Goal: Task Accomplishment & Management: Use online tool/utility

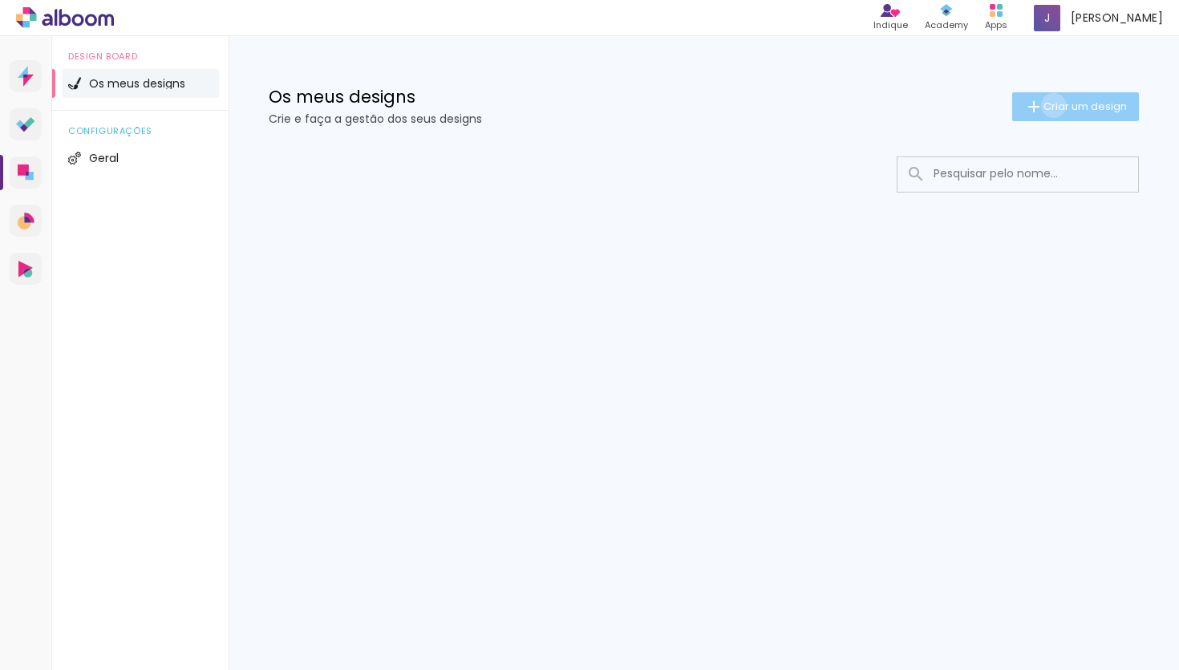
click at [1050, 105] on span "Criar um design" at bounding box center [1084, 106] width 83 height 10
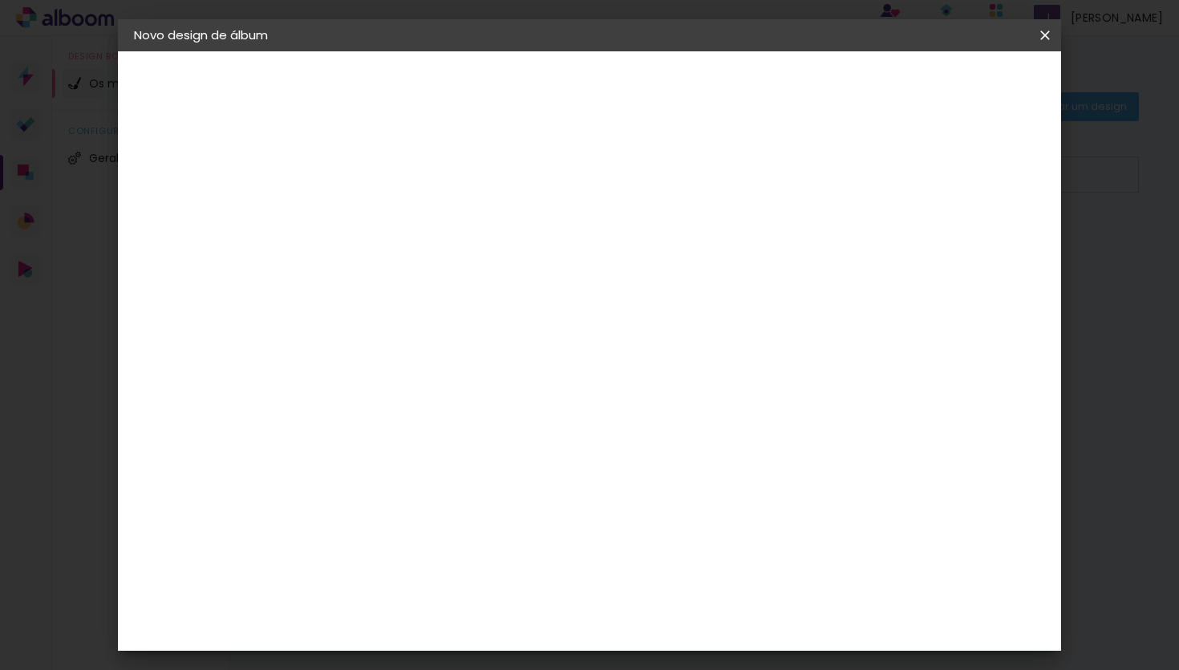
click at [396, 204] on input at bounding box center [396, 215] width 0 height 25
type input "Lourenço"
type paper-input "Lourenço"
click at [0, 0] on slot "Avançar" at bounding box center [0, 0] width 0 height 0
click at [490, 358] on div "DreambooksPro" at bounding box center [438, 362] width 104 height 13
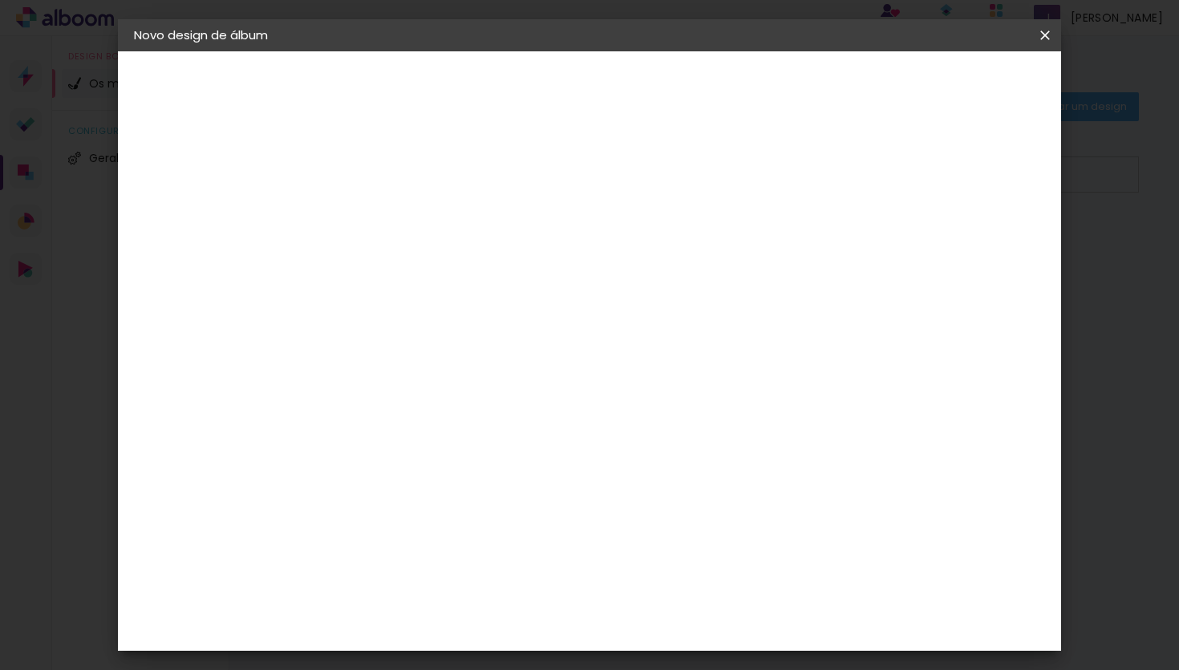
click at [491, 407] on paper-item "Floricolor" at bounding box center [420, 421] width 140 height 35
click at [485, 303] on input at bounding box center [420, 305] width 129 height 20
click at [0, 0] on slot "Tamanho Livre" at bounding box center [0, 0] width 0 height 0
click at [0, 0] on slot "Avançar" at bounding box center [0, 0] width 0 height 0
click at [471, 400] on quentale-layouter at bounding box center [661, 434] width 542 height 271
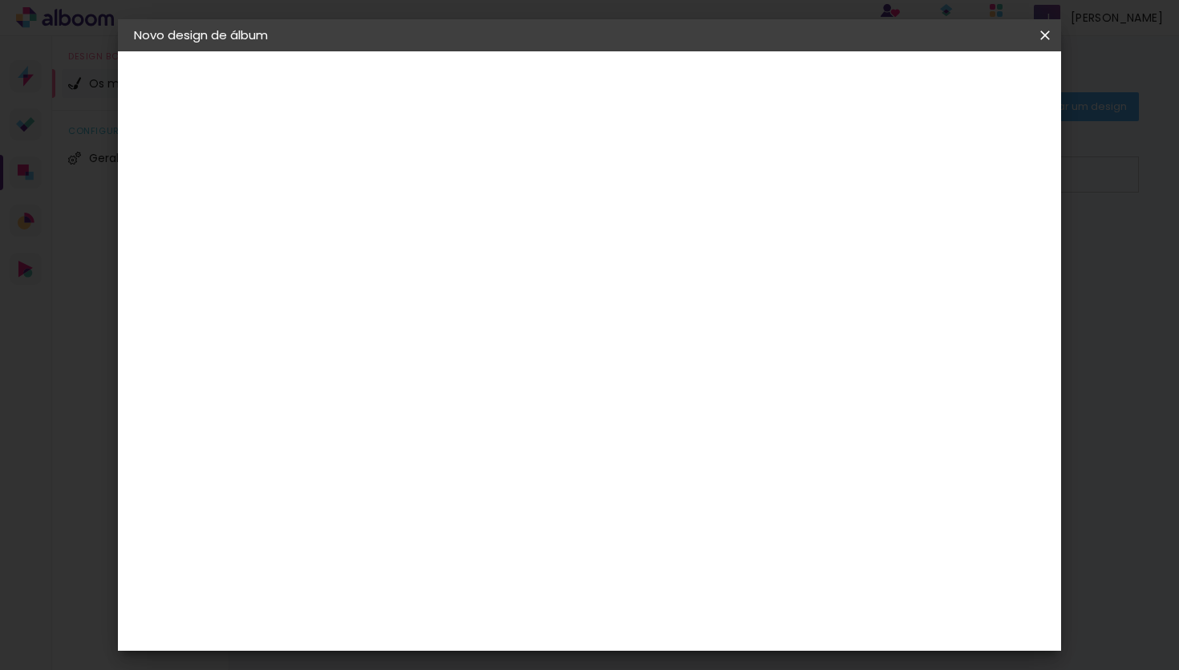
scroll to position [18, 0]
type input "6"
type paper-input "6"
click at [988, 230] on input "6" at bounding box center [973, 242] width 29 height 24
type input "7"
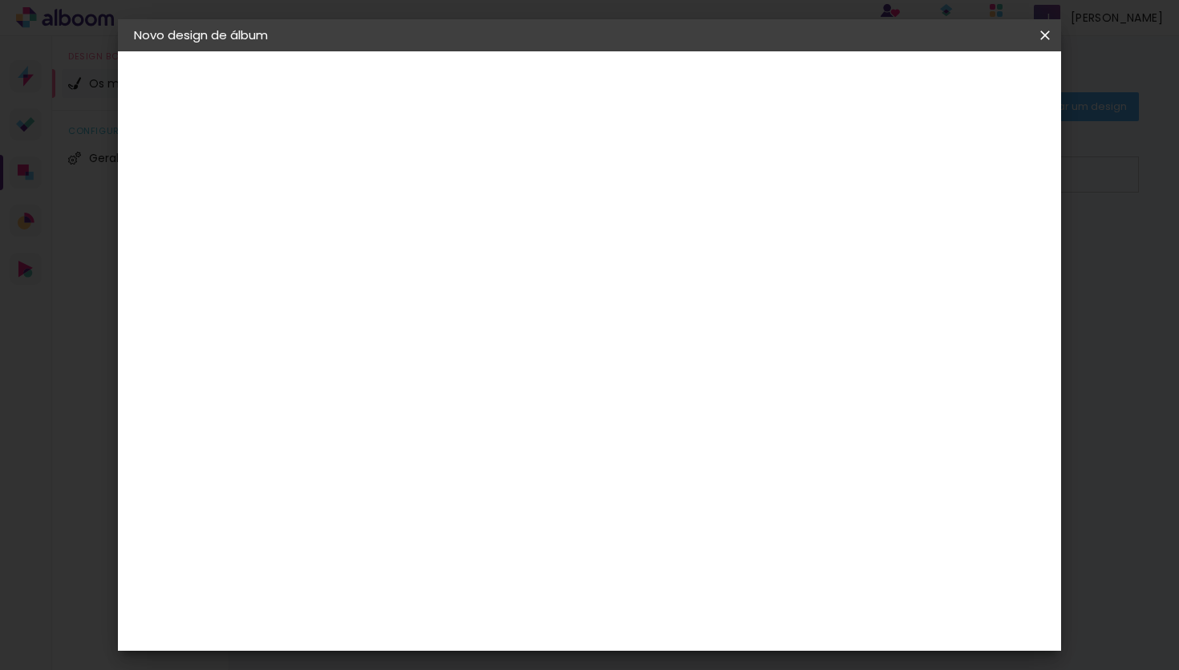
type paper-input "7"
click at [986, 231] on input "7" at bounding box center [971, 242] width 29 height 24
click at [987, 231] on div "mm" at bounding box center [998, 242] width 24 height 24
type input "8"
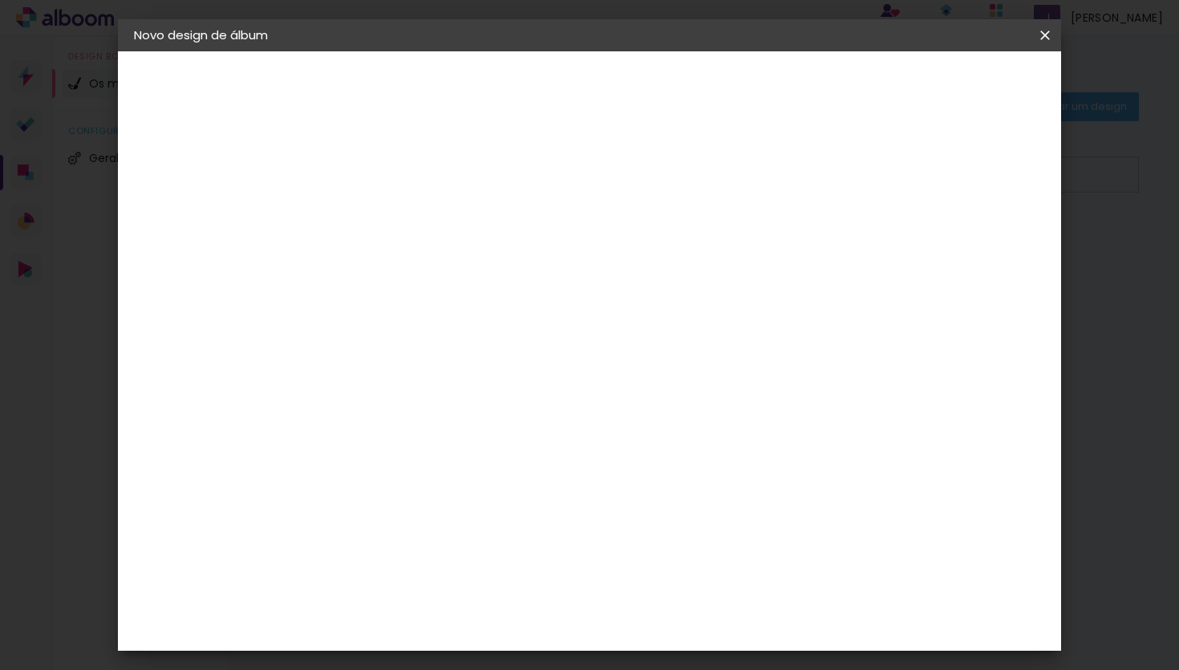
type paper-input "8"
click at [978, 233] on input "8" at bounding box center [971, 242] width 29 height 24
type input "9"
type paper-input "9"
click at [978, 233] on input "9" at bounding box center [970, 242] width 29 height 24
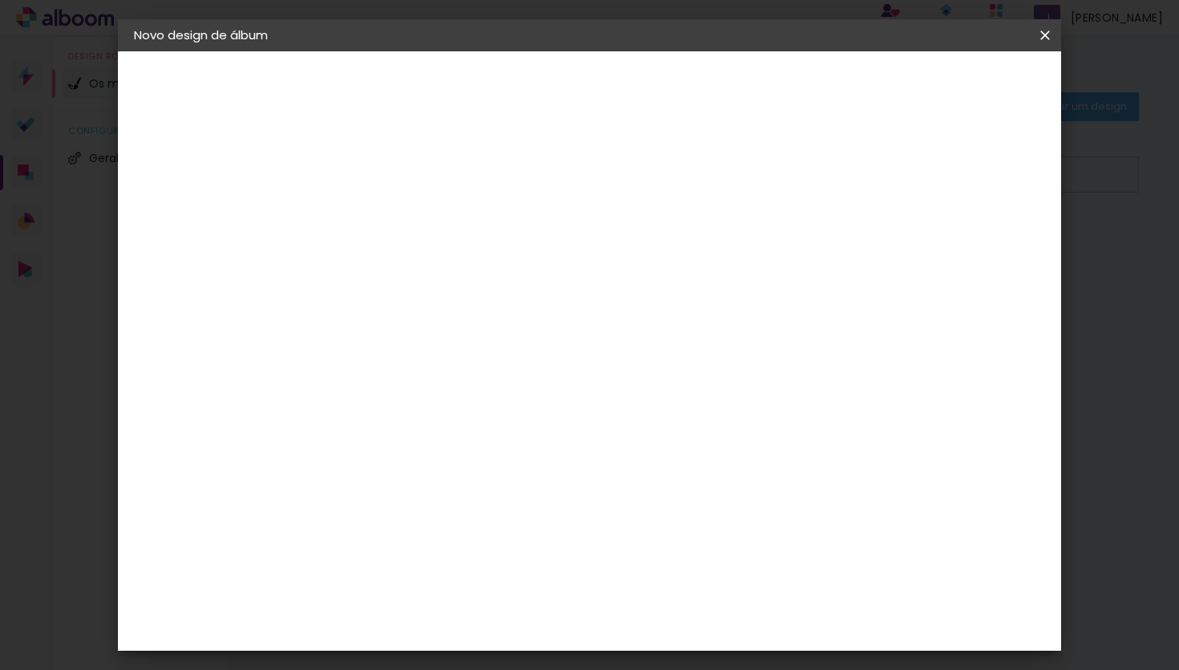
type input "10"
type paper-input "10"
click at [978, 233] on input "10" at bounding box center [968, 242] width 29 height 24
type input "11"
type paper-input "11"
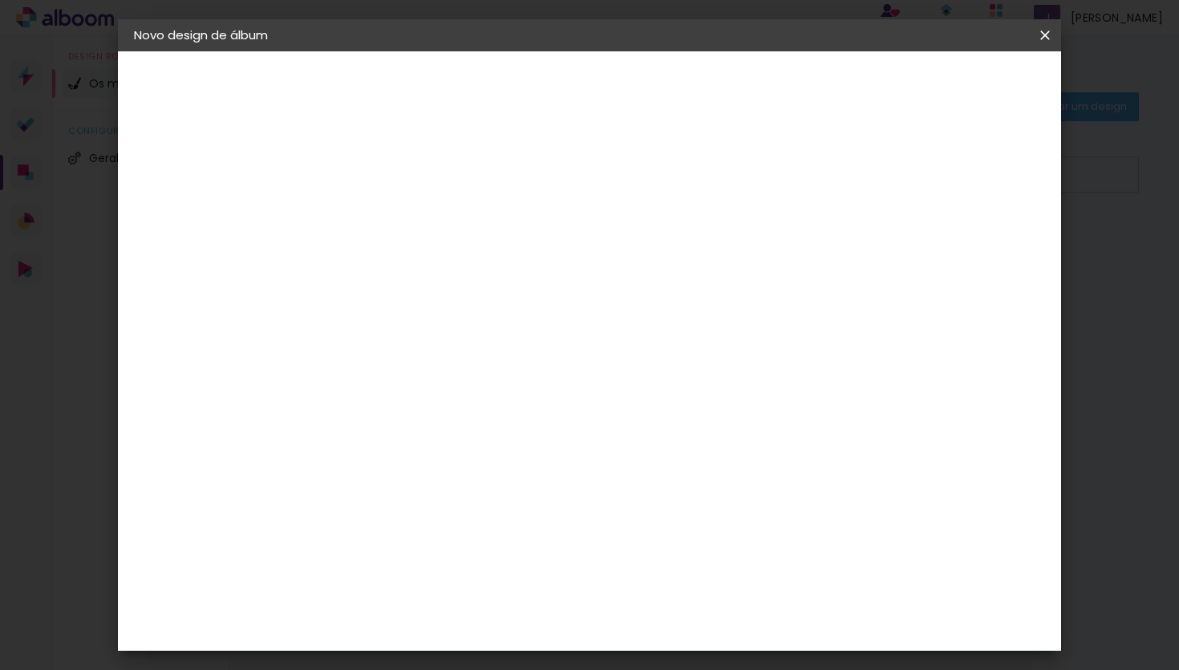
click at [978, 233] on input "11" at bounding box center [966, 242] width 29 height 24
click at [979, 233] on div "mm" at bounding box center [991, 242] width 24 height 24
type input "10"
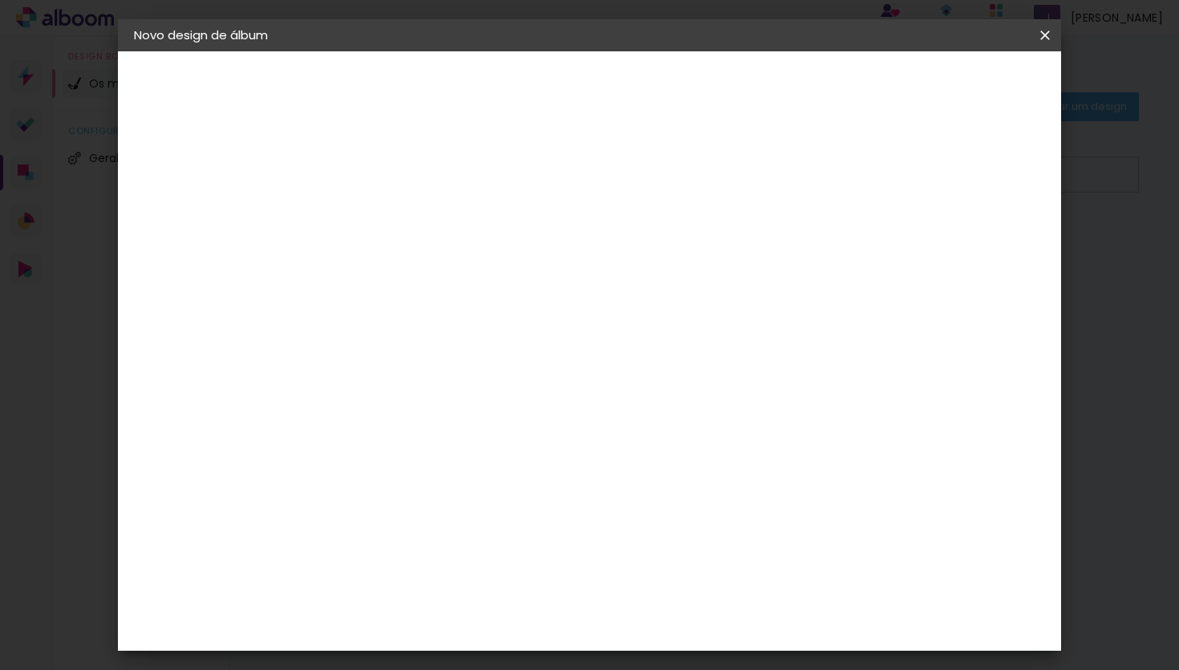
type paper-input "10"
click at [967, 249] on input "10" at bounding box center [964, 242] width 29 height 24
click at [966, 247] on input "10" at bounding box center [966, 242] width 29 height 24
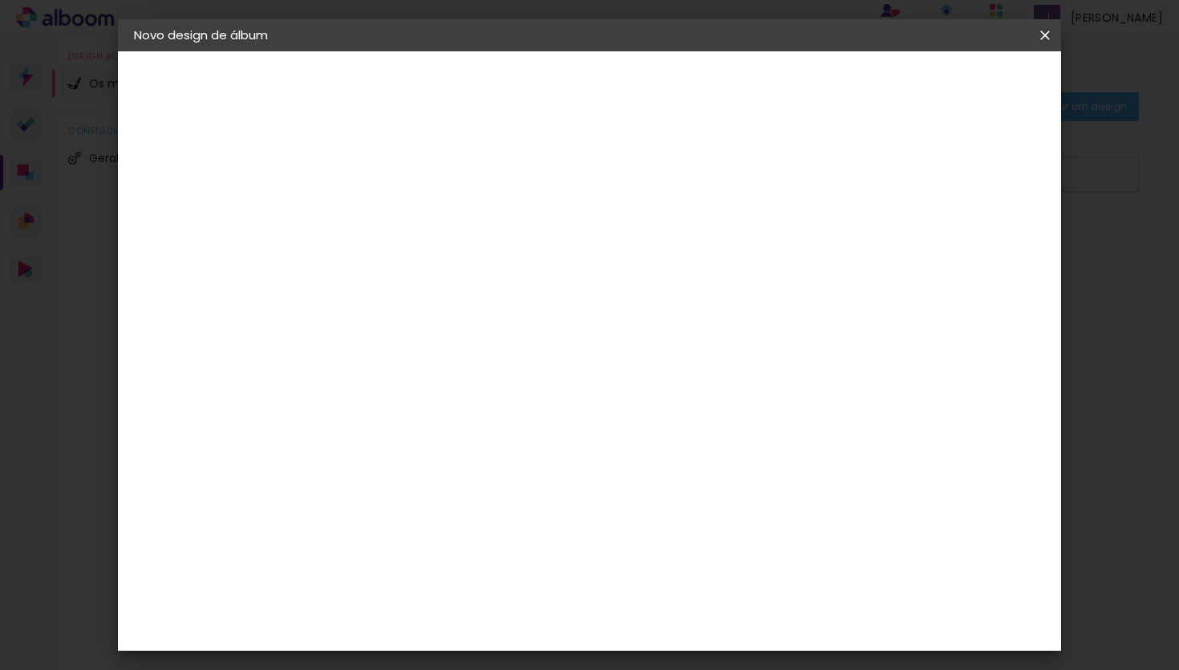
click at [966, 247] on input "10" at bounding box center [966, 242] width 29 height 24
click at [981, 245] on div "mm" at bounding box center [993, 242] width 24 height 24
type input "9"
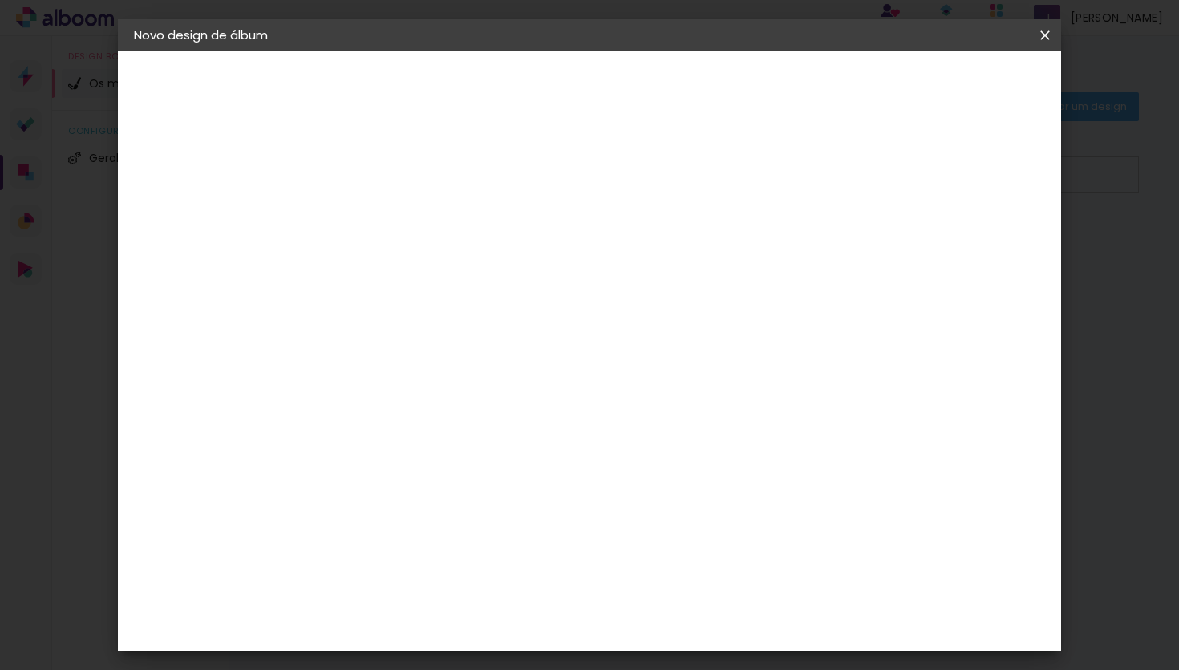
type paper-input "9"
click at [976, 248] on input "9" at bounding box center [966, 242] width 29 height 24
type input "8"
type paper-input "8"
click at [976, 248] on input "8" at bounding box center [968, 242] width 29 height 24
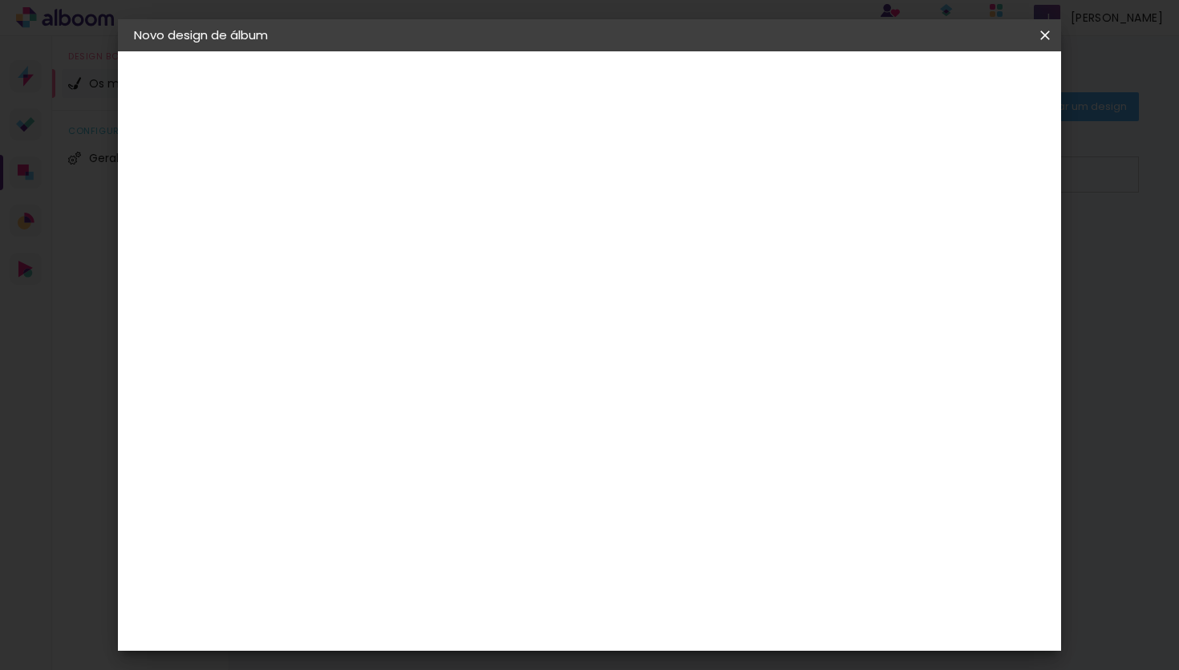
type input "7"
type paper-input "7"
click at [976, 248] on input "7" at bounding box center [970, 242] width 29 height 24
type input "8"
type paper-input "8"
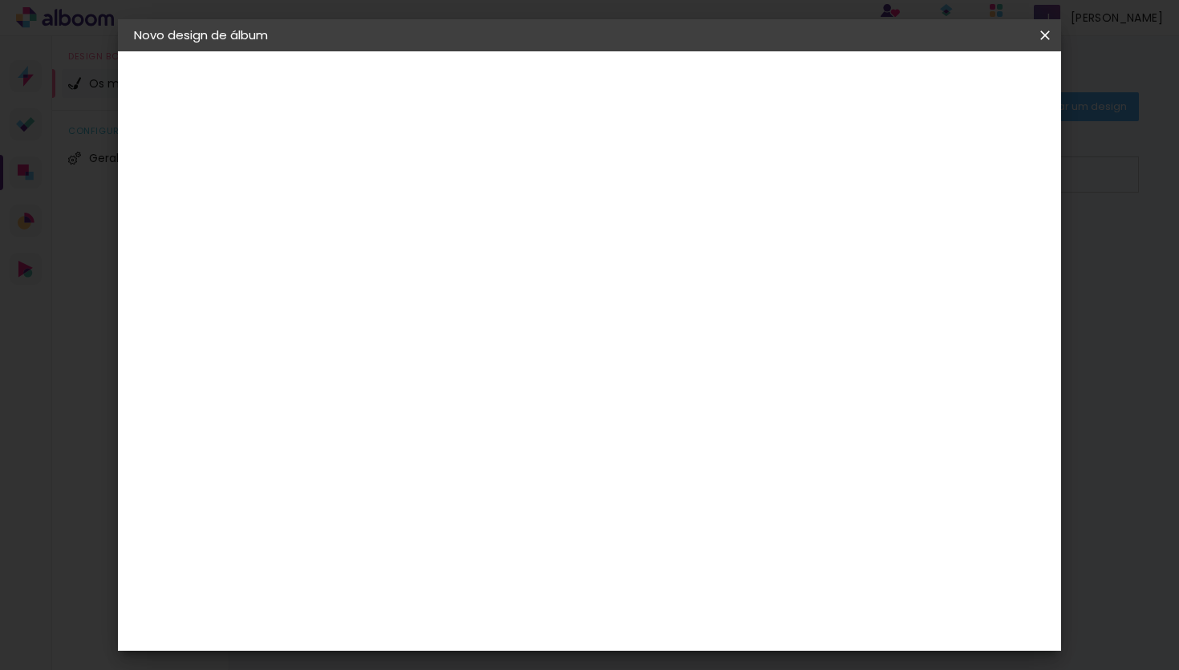
click at [977, 237] on input "8" at bounding box center [971, 242] width 29 height 24
click at [395, 165] on input "2" at bounding box center [385, 166] width 55 height 20
click at [364, 312] on input "30" at bounding box center [346, 313] width 42 height 24
type input "3"
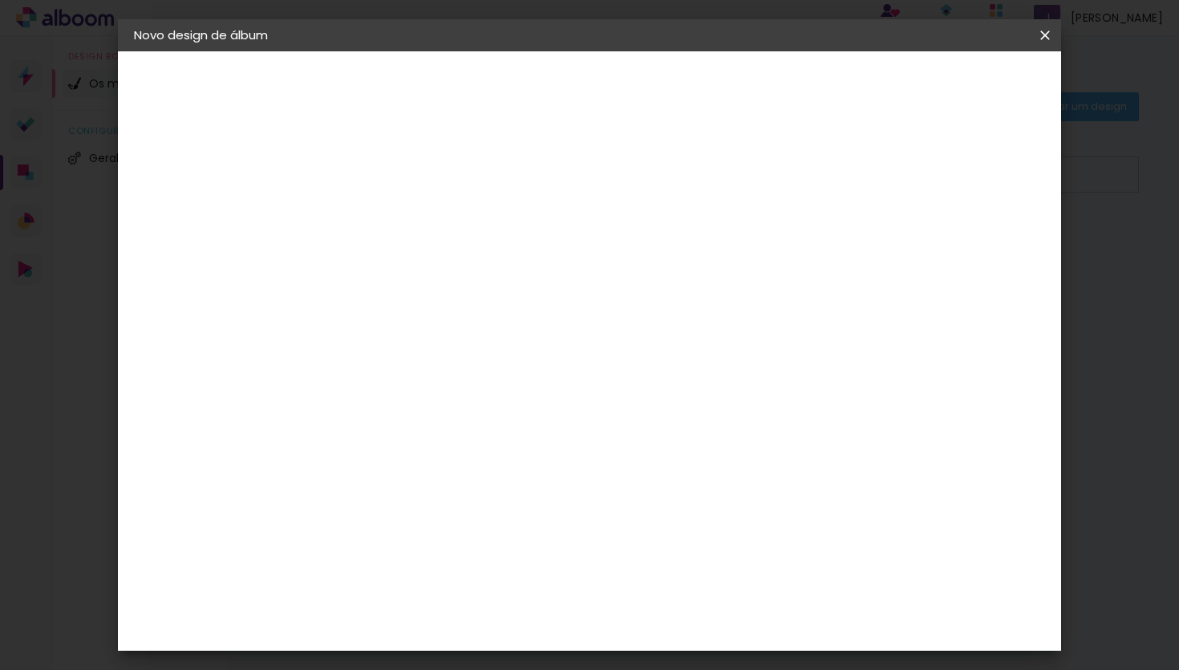
type input "25"
type paper-input "25"
click at [547, 160] on quentale-layouter at bounding box center [661, 272] width 542 height 225
click at [547, 297] on div at bounding box center [529, 318] width 138 height 91
click at [820, 192] on div "30 cm cm cm mm A maioria dos laboratórios sugere 5mm de margem." at bounding box center [661, 127] width 670 height 128
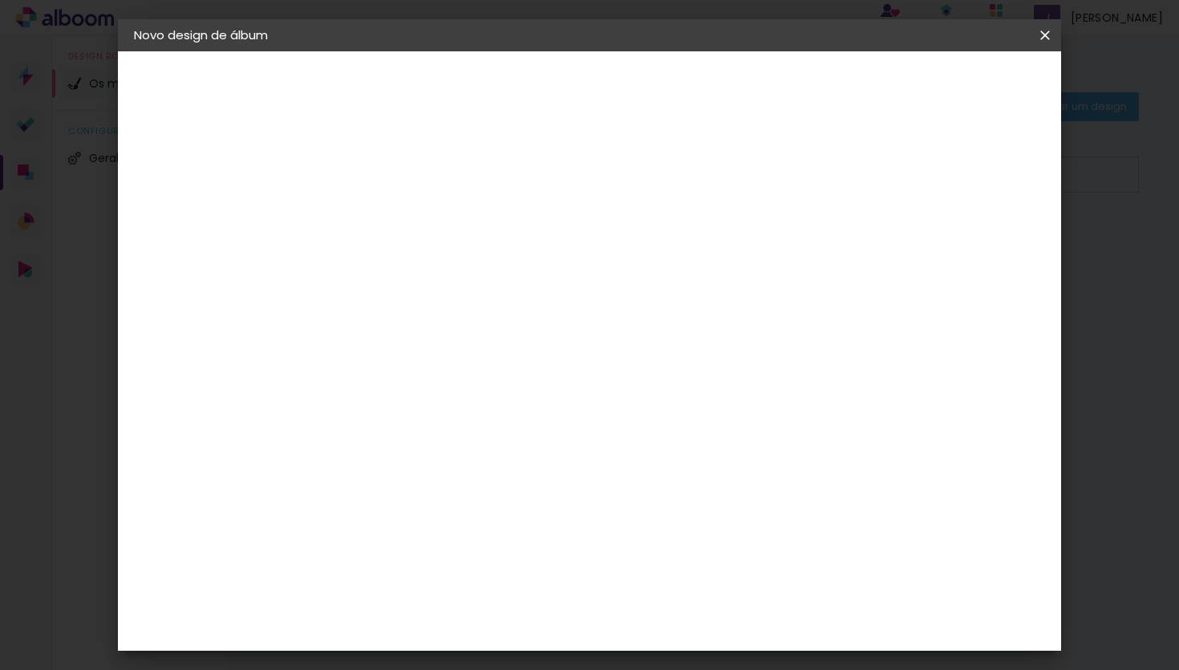
click at [832, 215] on div at bounding box center [793, 272] width 123 height 184
click at [731, 118] on header "Tamanho livre Defina a largura, altura e margem das folhas. Voltar Iniciar desi…" at bounding box center [661, 92] width 670 height 83
click at [355, 414] on input "25" at bounding box center [346, 411] width 42 height 24
click at [366, 414] on div "cm" at bounding box center [375, 411] width 19 height 24
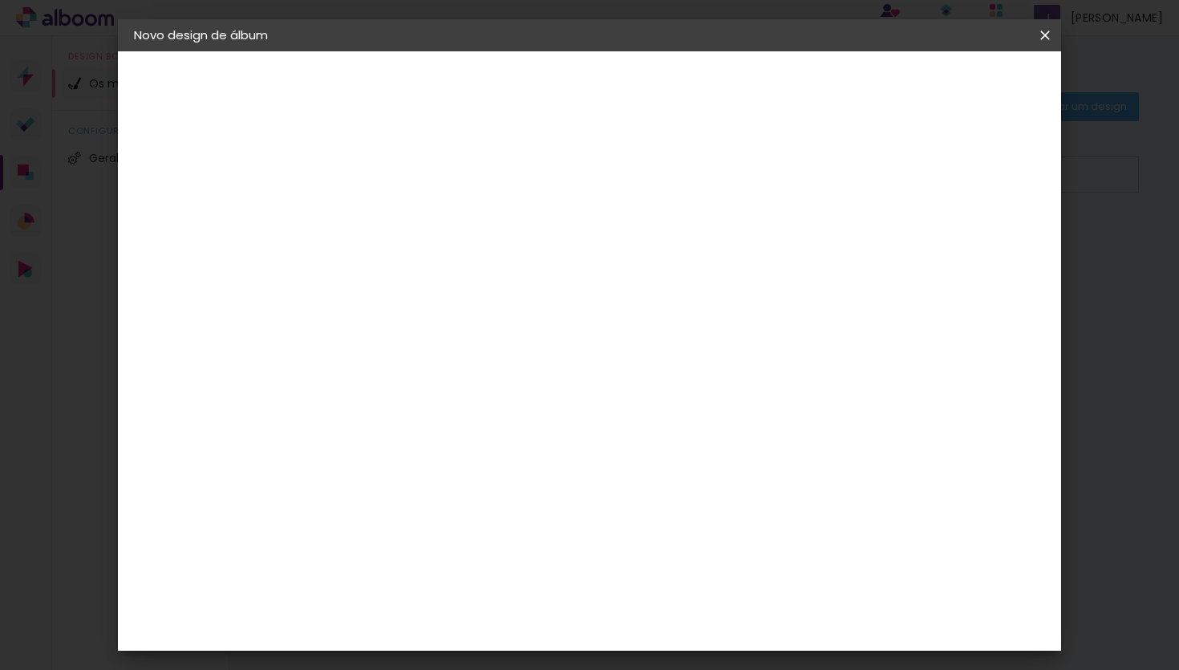
click at [366, 407] on div "cm" at bounding box center [375, 411] width 19 height 24
click at [387, 448] on div "cm" at bounding box center [355, 411] width 79 height 225
click at [372, 419] on div "cm" at bounding box center [375, 411] width 19 height 24
type input "2"
type input "30"
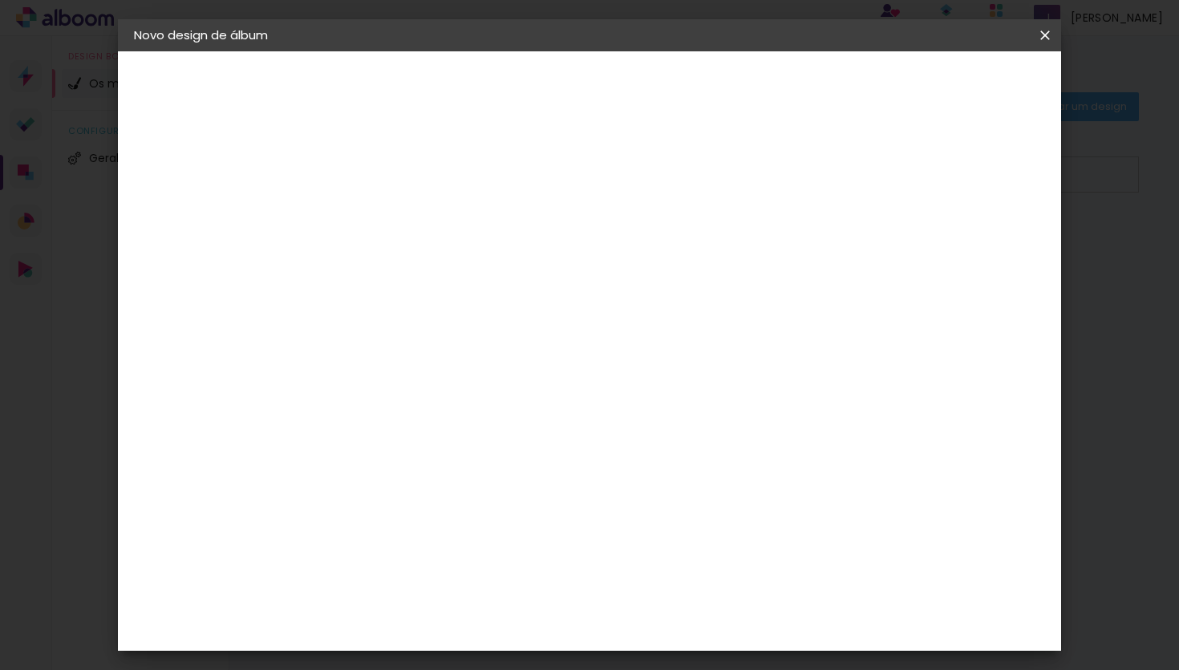
type paper-input "30"
click at [556, 255] on span "30" at bounding box center [549, 251] width 26 height 24
click at [708, 627] on div "cm" at bounding box center [714, 625] width 19 height 24
click at [967, 244] on input "8" at bounding box center [970, 242] width 29 height 24
click at [534, 260] on div "30 cm" at bounding box center [558, 251] width 271 height 40
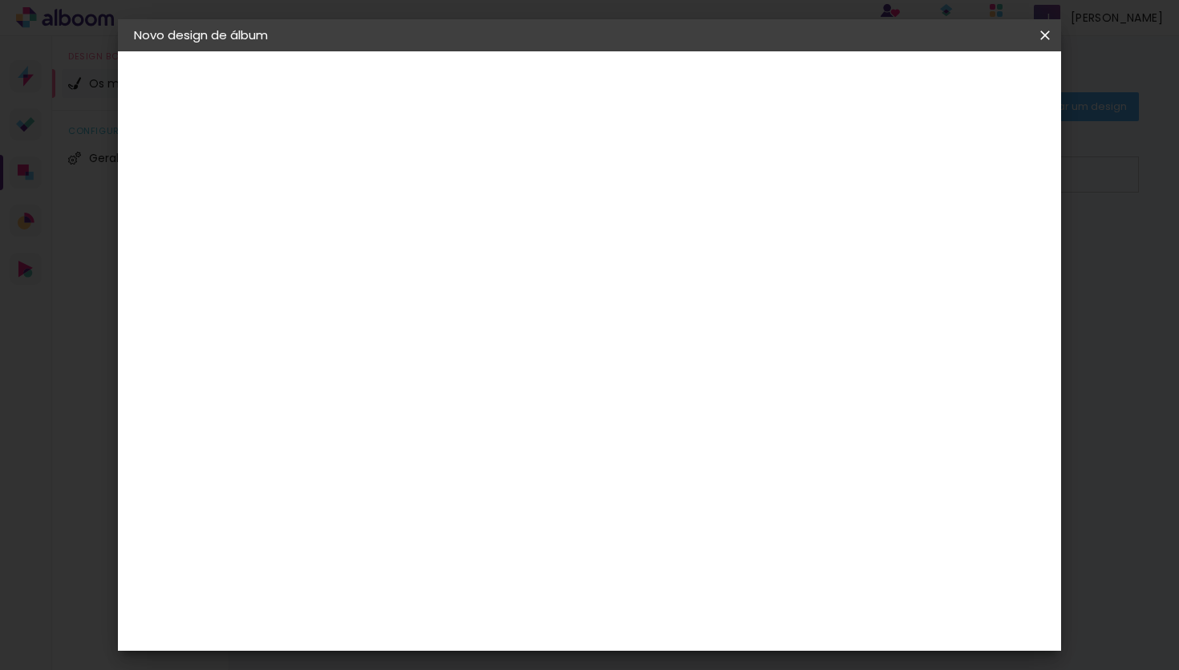
click at [550, 259] on span "30" at bounding box center [549, 251] width 26 height 24
click at [594, 148] on div "30 cm cm cm mm A maioria dos laboratórios sugere 5mm de margem." at bounding box center [661, 127] width 670 height 128
click at [223, 196] on div "Tamanho livre" at bounding box center [195, 198] width 55 height 22
click at [0, 0] on slot "Tamanho Livre" at bounding box center [0, 0] width 0 height 0
click at [491, 409] on paper-item "Floricolor" at bounding box center [420, 421] width 140 height 35
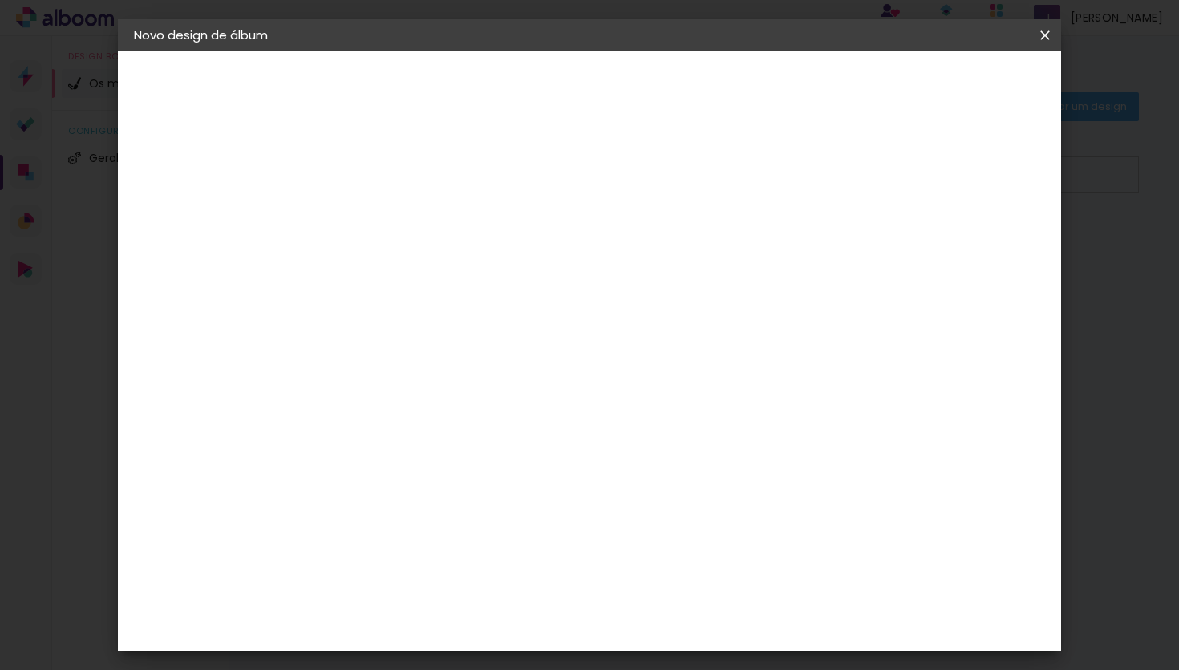
click at [0, 0] on slot "Avançar" at bounding box center [0, 0] width 0 height 0
click at [484, 278] on paper-input-container "Linha" at bounding box center [436, 280] width 93 height 41
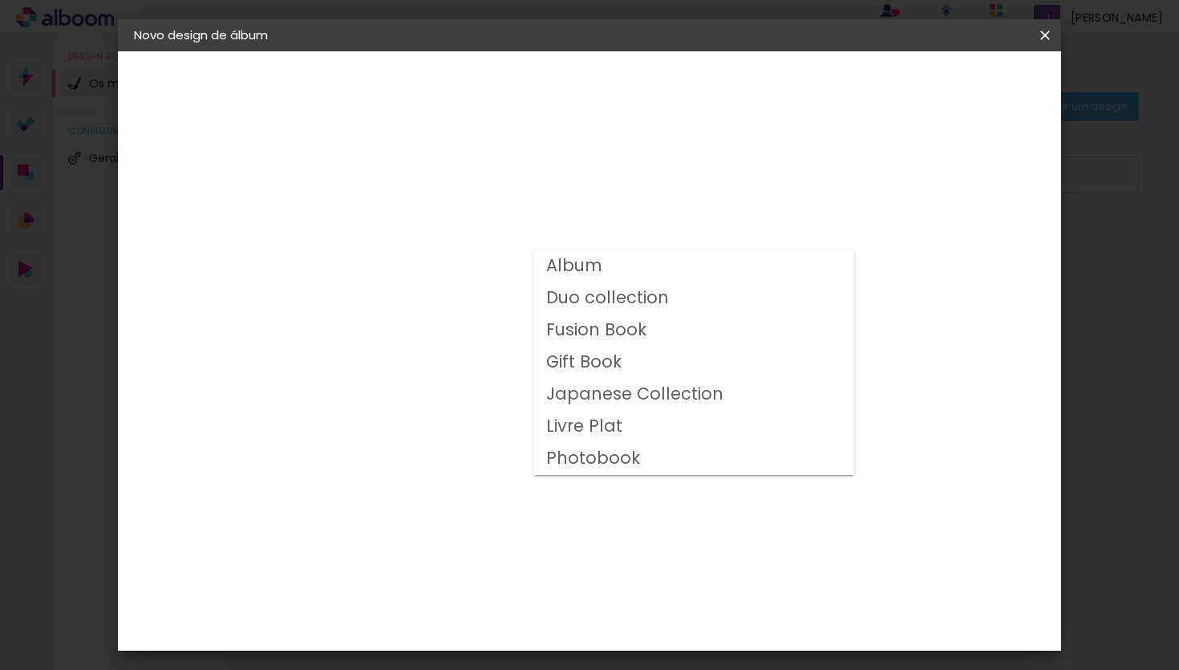
click at [677, 299] on paper-item "Duo collection" at bounding box center [693, 298] width 321 height 32
type input "Duo collection"
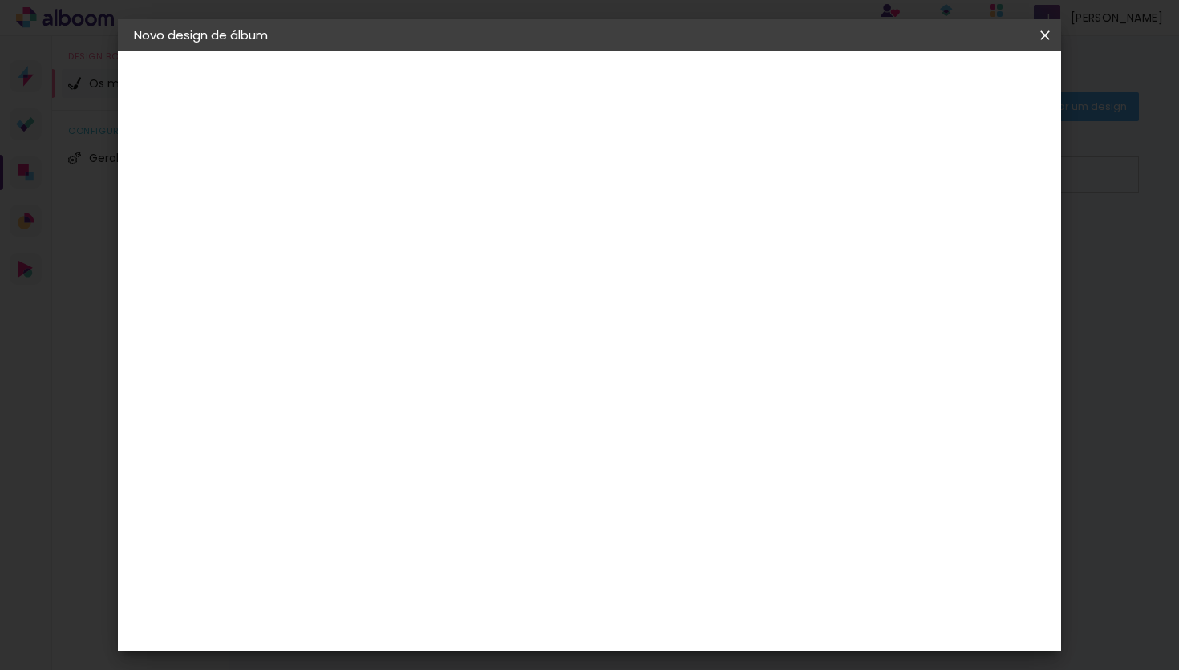
scroll to position [27, 0]
click at [504, 377] on span "20 × 30" at bounding box center [467, 393] width 75 height 33
click at [414, 552] on div at bounding box center [407, 561] width 13 height 19
click at [504, 536] on div "Vertical" at bounding box center [467, 557] width 75 height 42
click at [504, 578] on div "Modelo" at bounding box center [467, 589] width 75 height 22
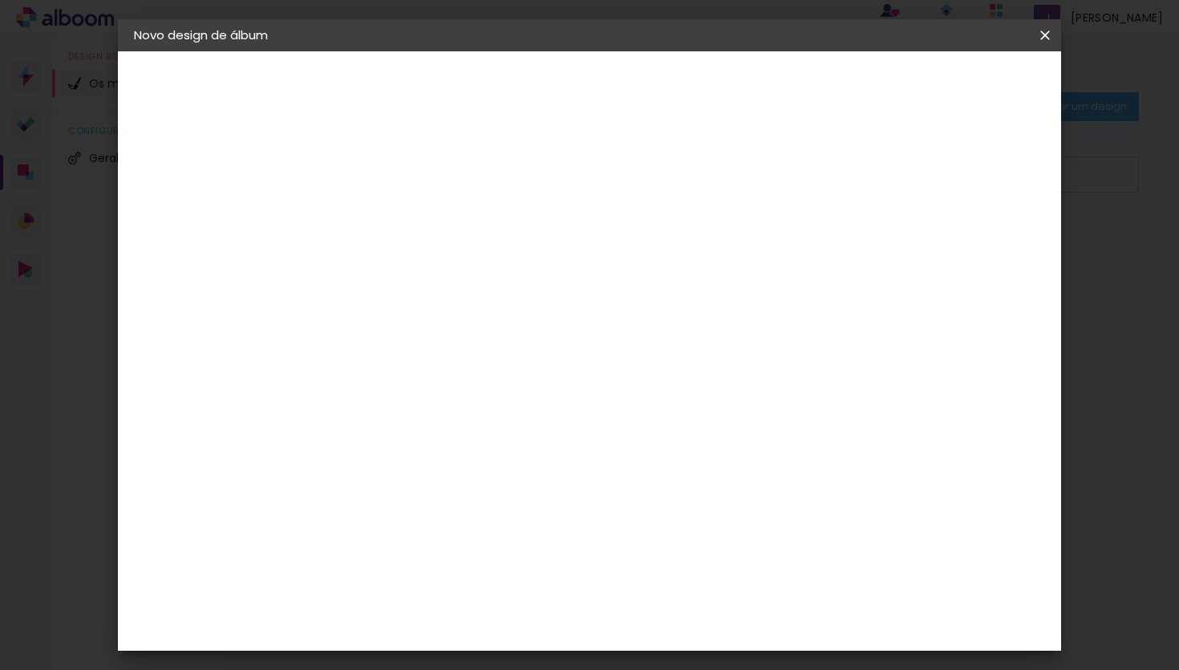
click at [504, 377] on span "20 × 30" at bounding box center [467, 393] width 75 height 33
click at [0, 0] on slot "Avançar" at bounding box center [0, 0] width 0 height 0
click at [957, 86] on span "Iniciar design" at bounding box center [920, 84] width 73 height 11
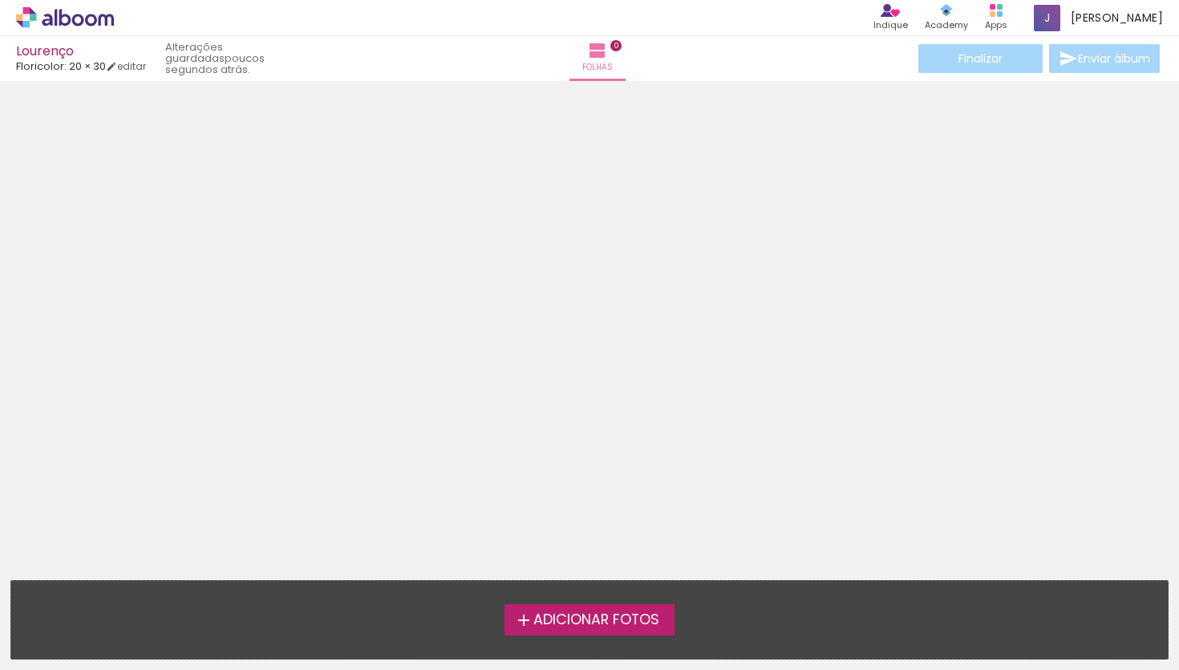
click at [609, 621] on span "Adicionar Fotos" at bounding box center [596, 620] width 126 height 14
click at [0, 0] on input "file" at bounding box center [0, 0] width 0 height 0
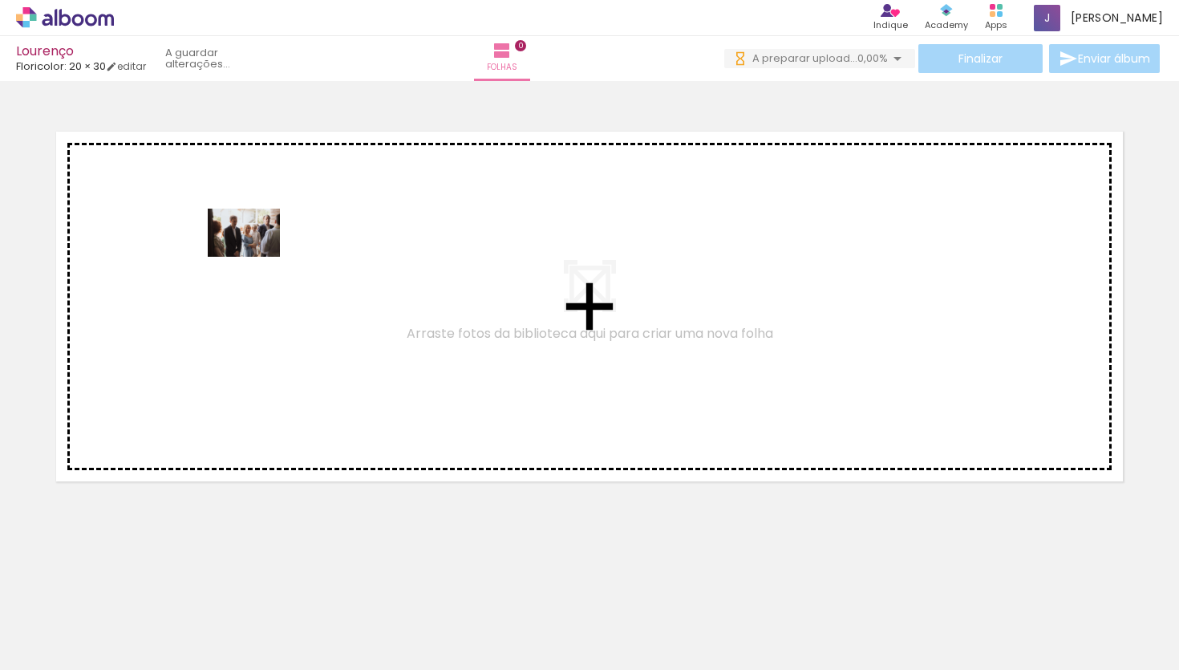
drag, startPoint x: 186, startPoint y: 633, endPoint x: 253, endPoint y: 257, distance: 381.3
click at [254, 257] on quentale-workspace at bounding box center [589, 335] width 1179 height 670
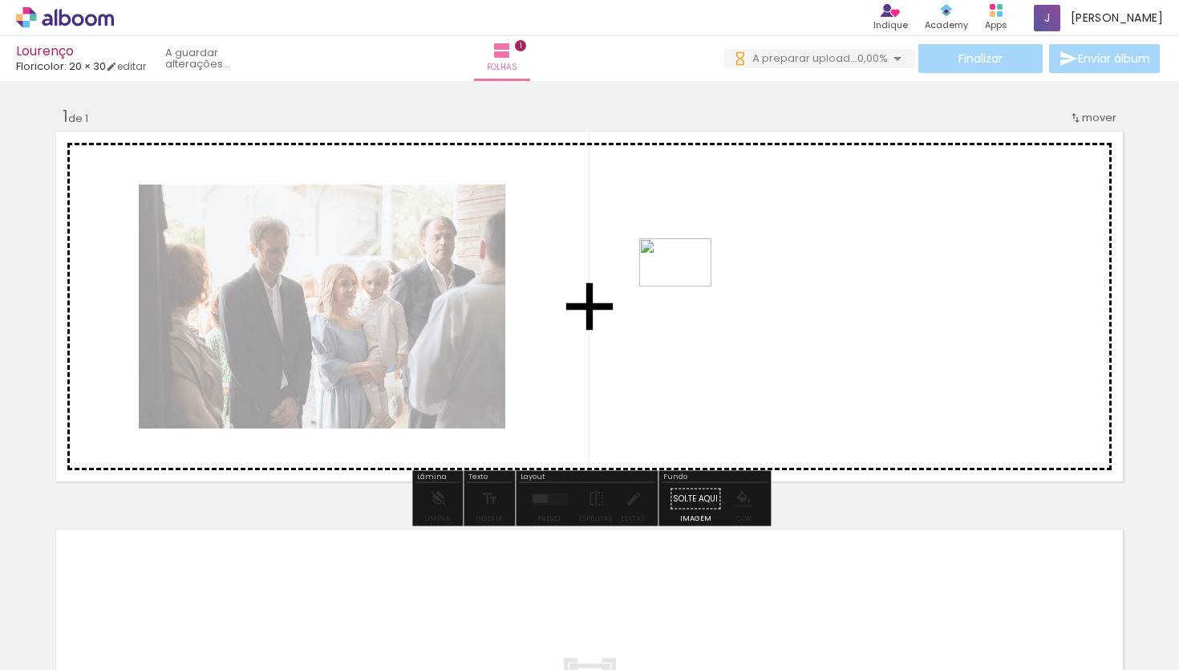
click at [725, 292] on quentale-workspace at bounding box center [589, 335] width 1179 height 670
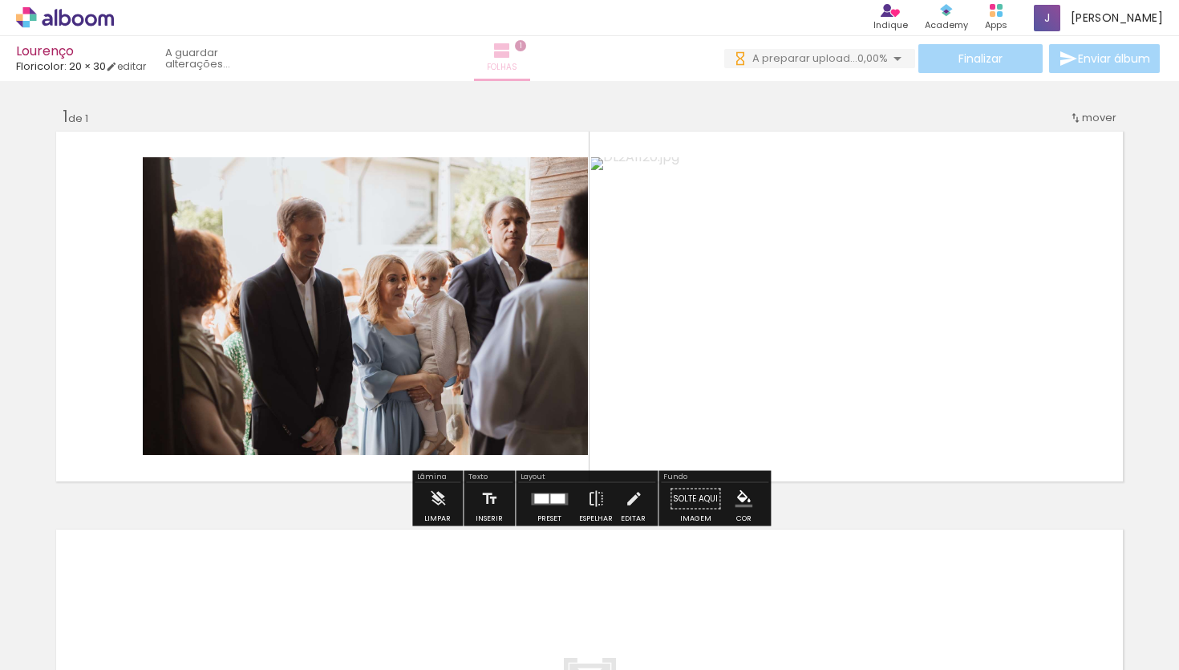
click at [512, 55] on iron-icon at bounding box center [501, 50] width 19 height 19
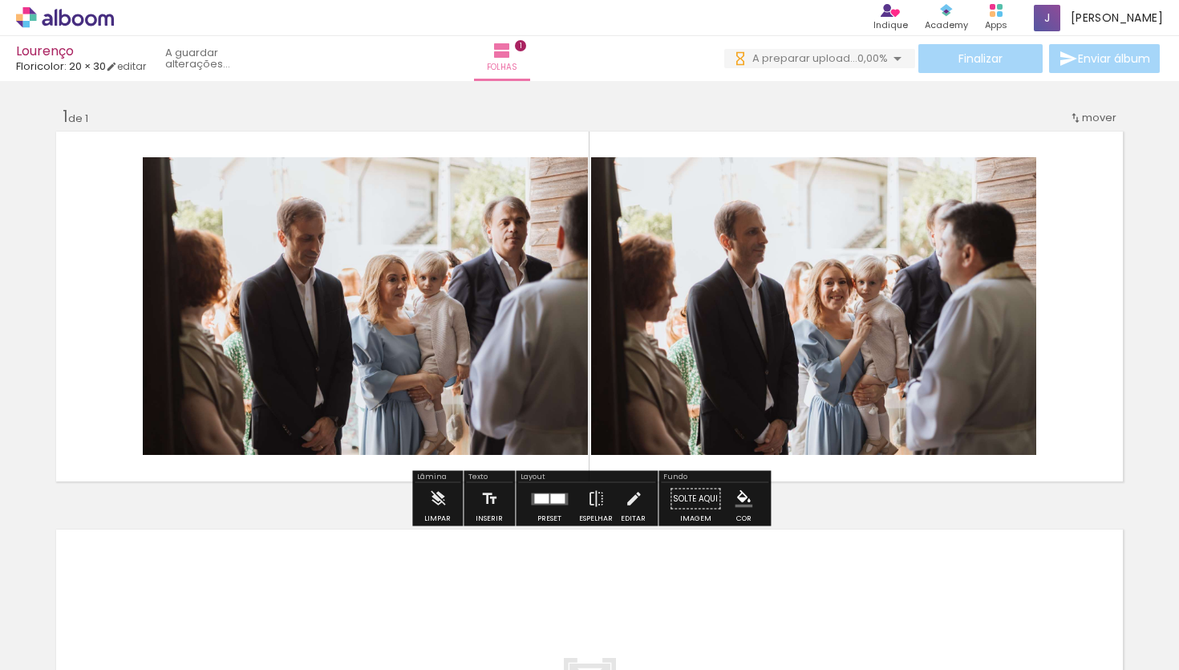
click at [1085, 268] on quentale-layouter at bounding box center [589, 306] width 1074 height 358
click at [522, 55] on iron-icon at bounding box center [512, 50] width 19 height 19
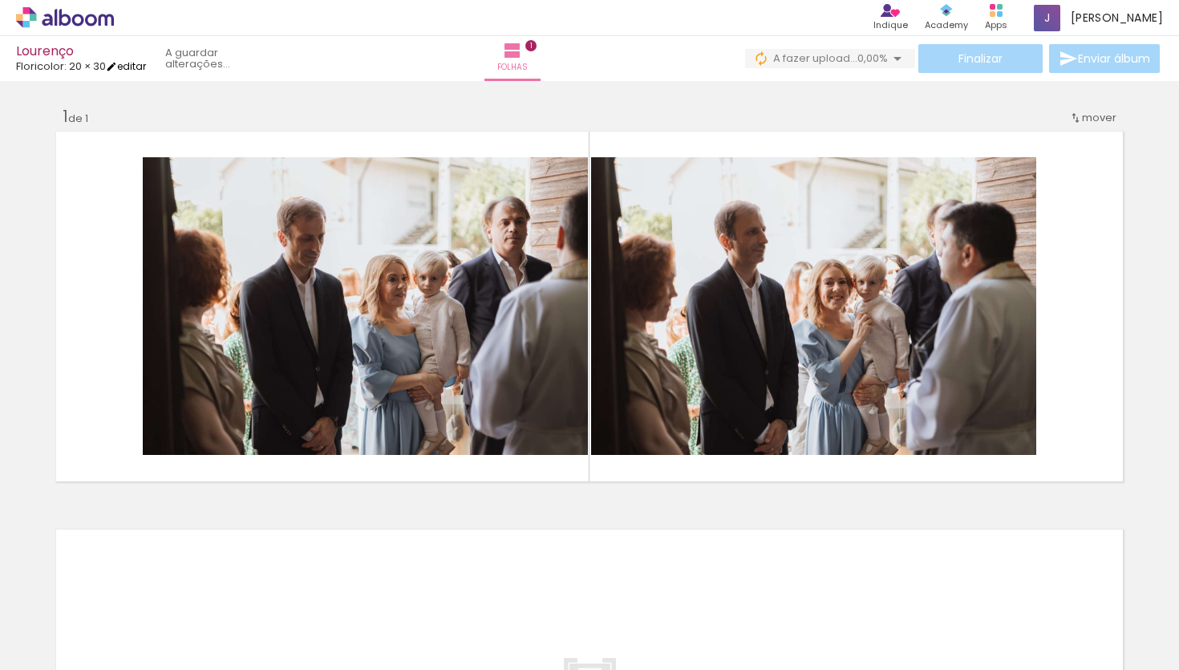
click at [134, 66] on link "editar" at bounding box center [126, 66] width 40 height 14
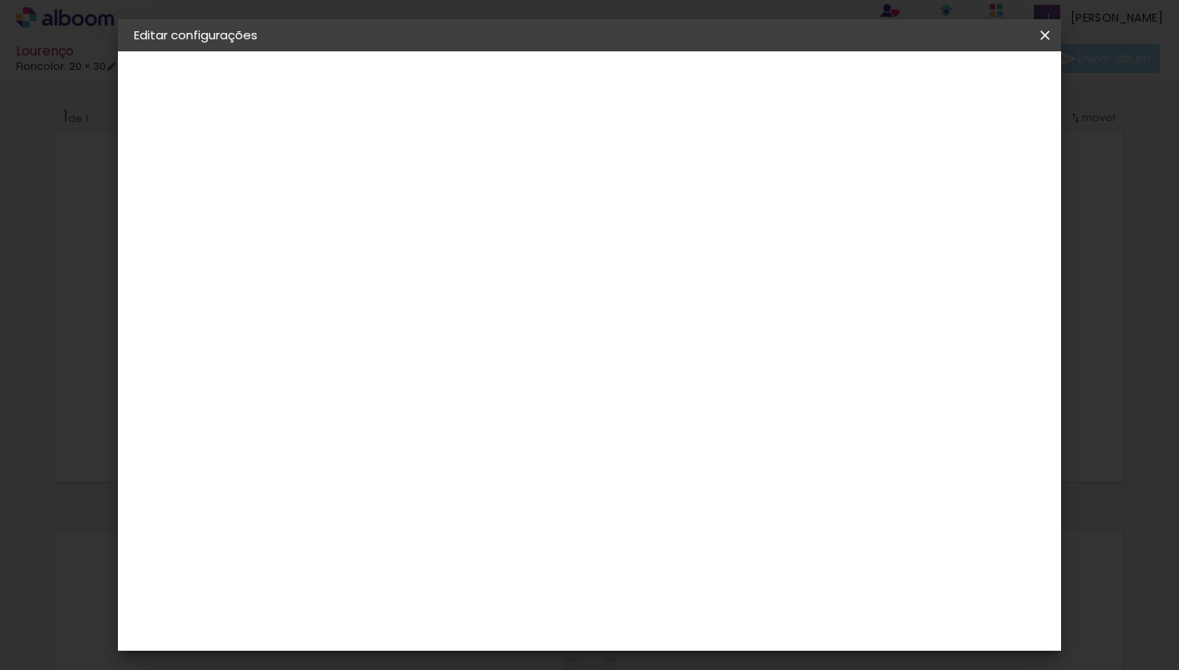
click at [1054, 35] on iron-icon at bounding box center [1044, 35] width 19 height 16
click at [0, 0] on slot "Voltar" at bounding box center [0, 0] width 0 height 0
click at [1046, 35] on iron-icon at bounding box center [1044, 35] width 19 height 16
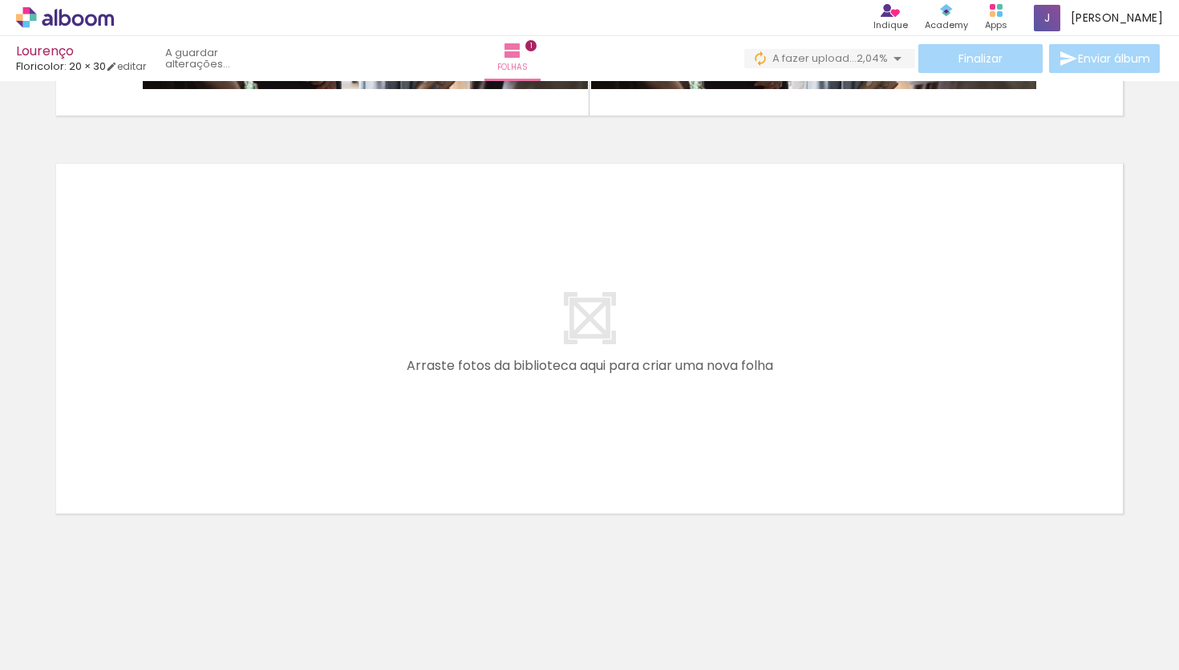
scroll to position [0, 107]
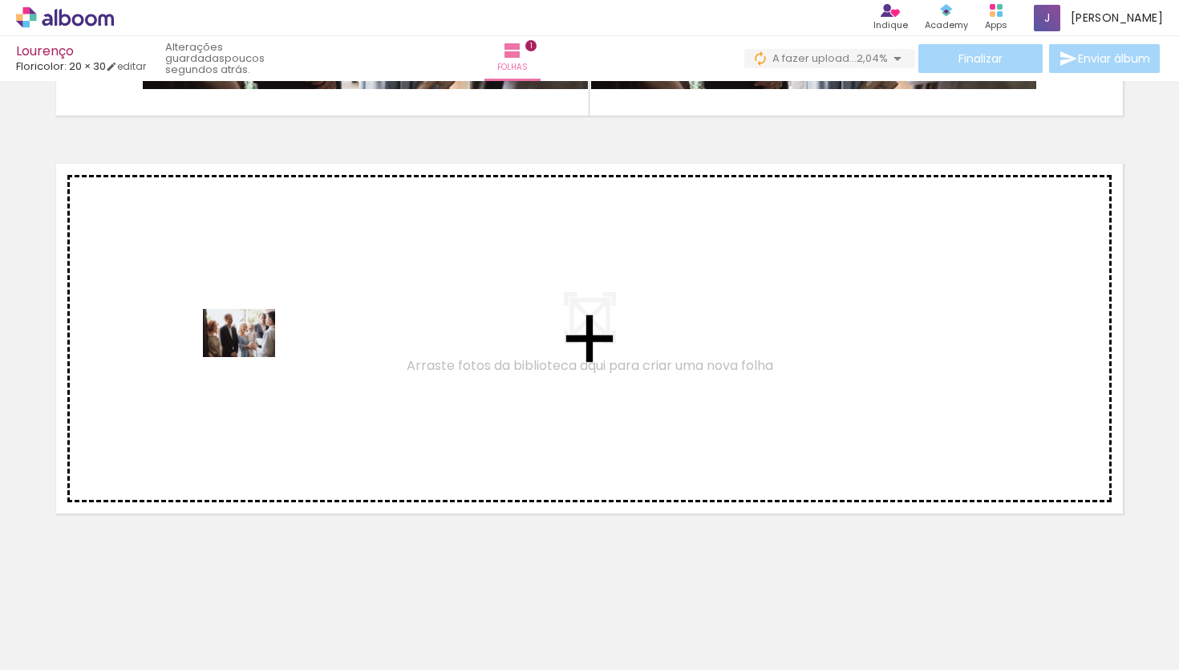
drag, startPoint x: 241, startPoint y: 634, endPoint x: 248, endPoint y: 356, distance: 278.3
click at [248, 356] on quentale-workspace at bounding box center [589, 335] width 1179 height 670
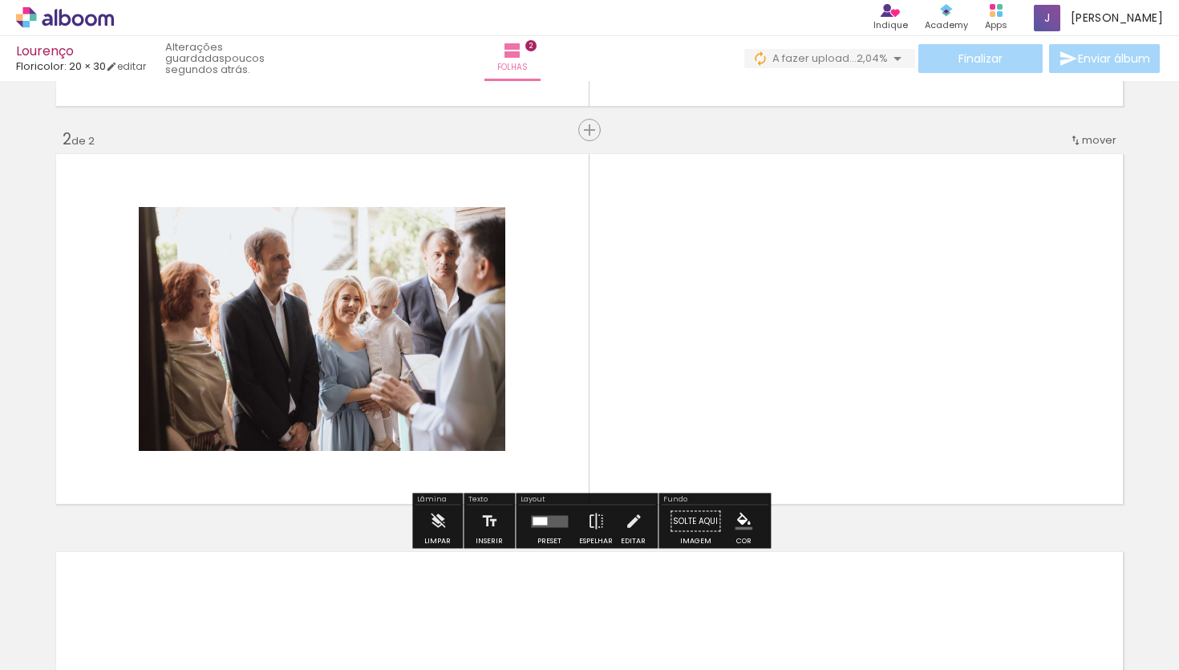
scroll to position [378, 0]
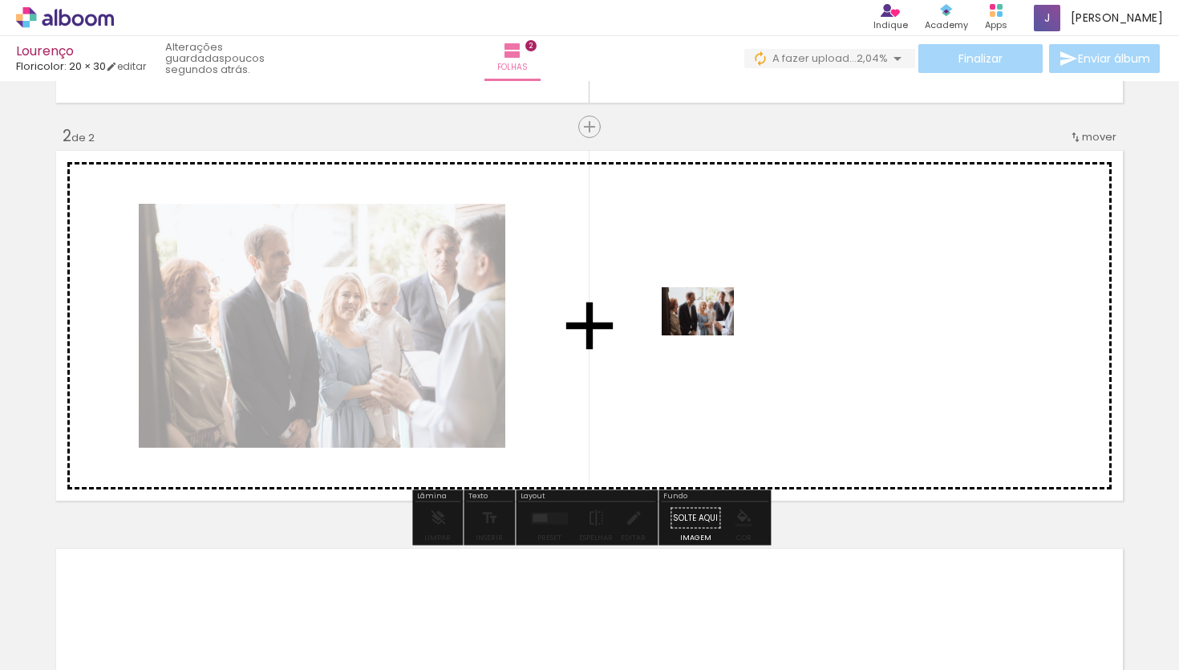
drag, startPoint x: 340, startPoint y: 621, endPoint x: 711, endPoint y: 338, distance: 467.3
click at [711, 338] on quentale-workspace at bounding box center [589, 335] width 1179 height 670
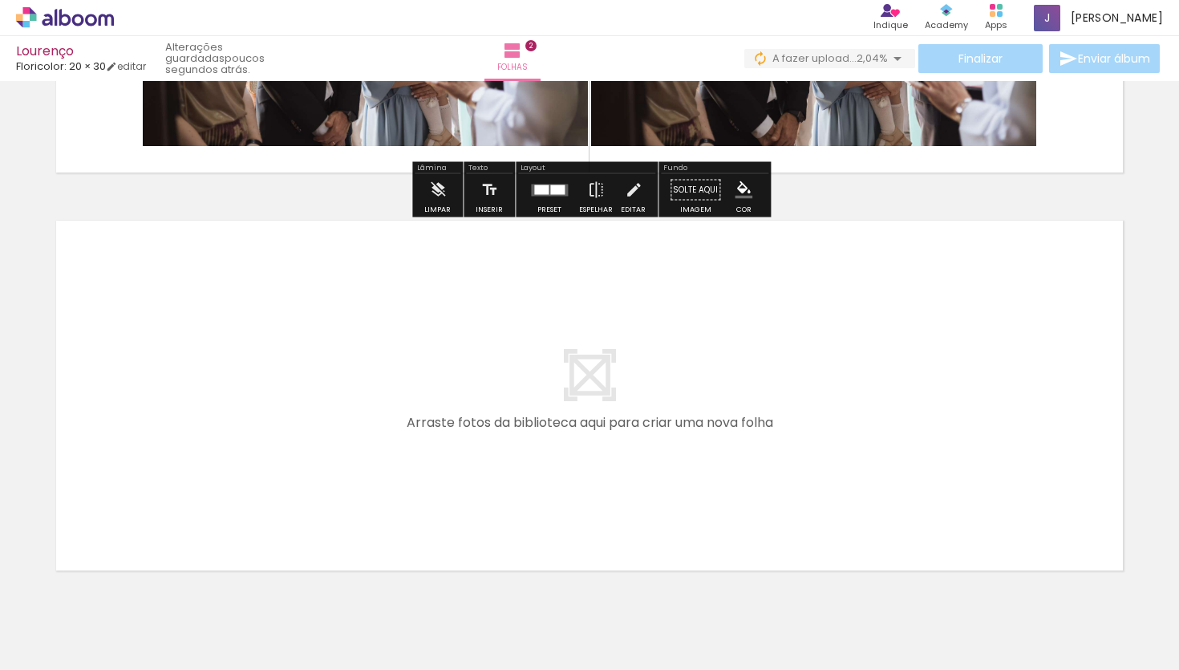
scroll to position [730, 0]
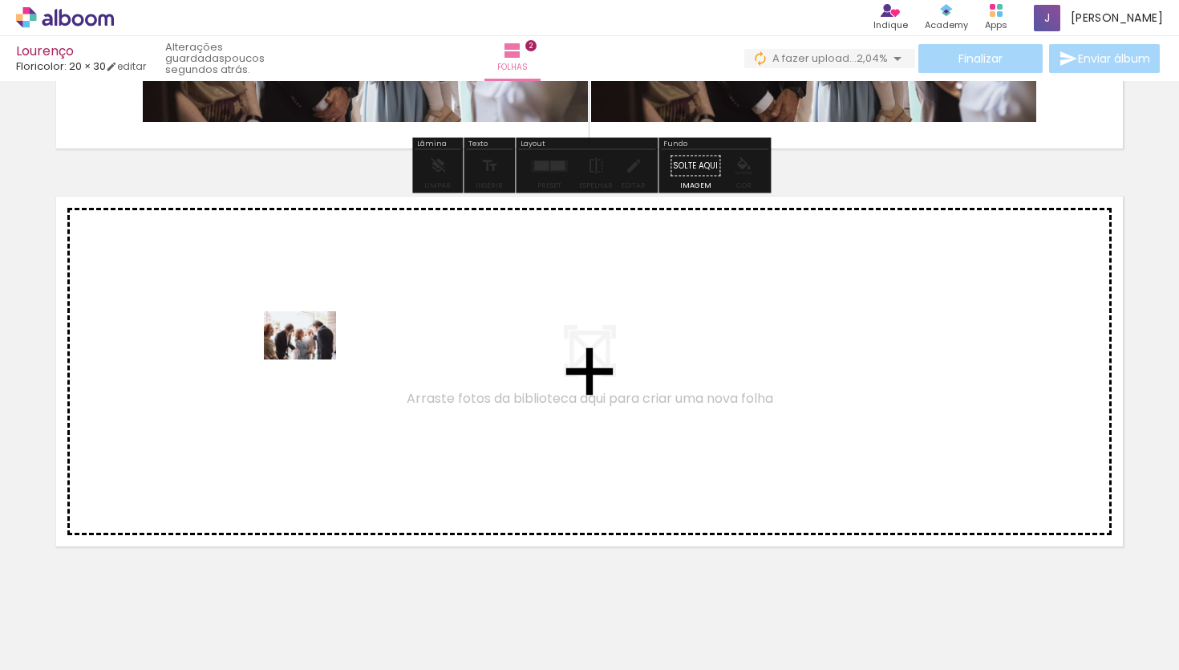
click at [310, 359] on quentale-workspace at bounding box center [589, 335] width 1179 height 670
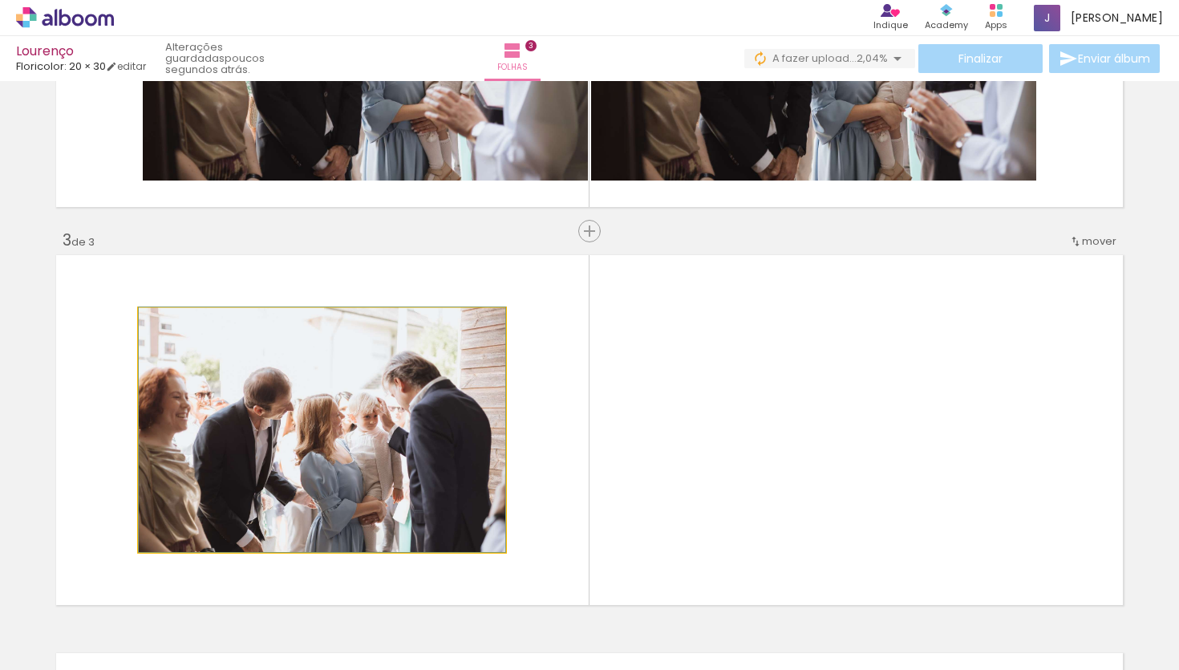
scroll to position [670, 0]
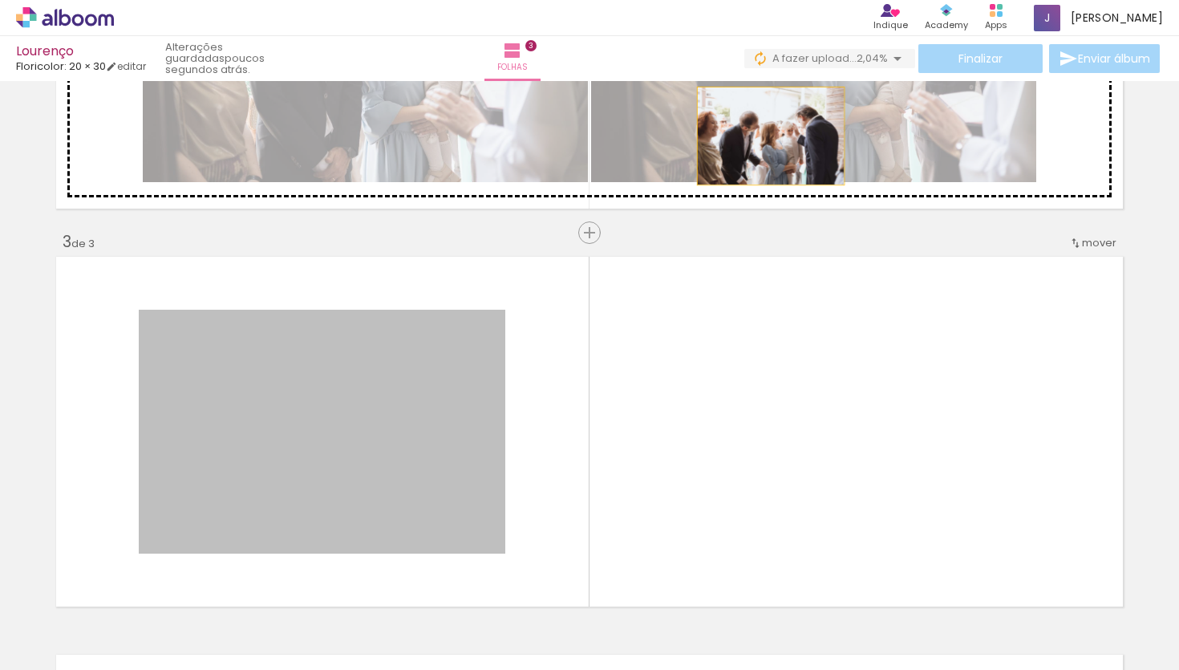
drag, startPoint x: 390, startPoint y: 380, endPoint x: 763, endPoint y: 130, distance: 449.0
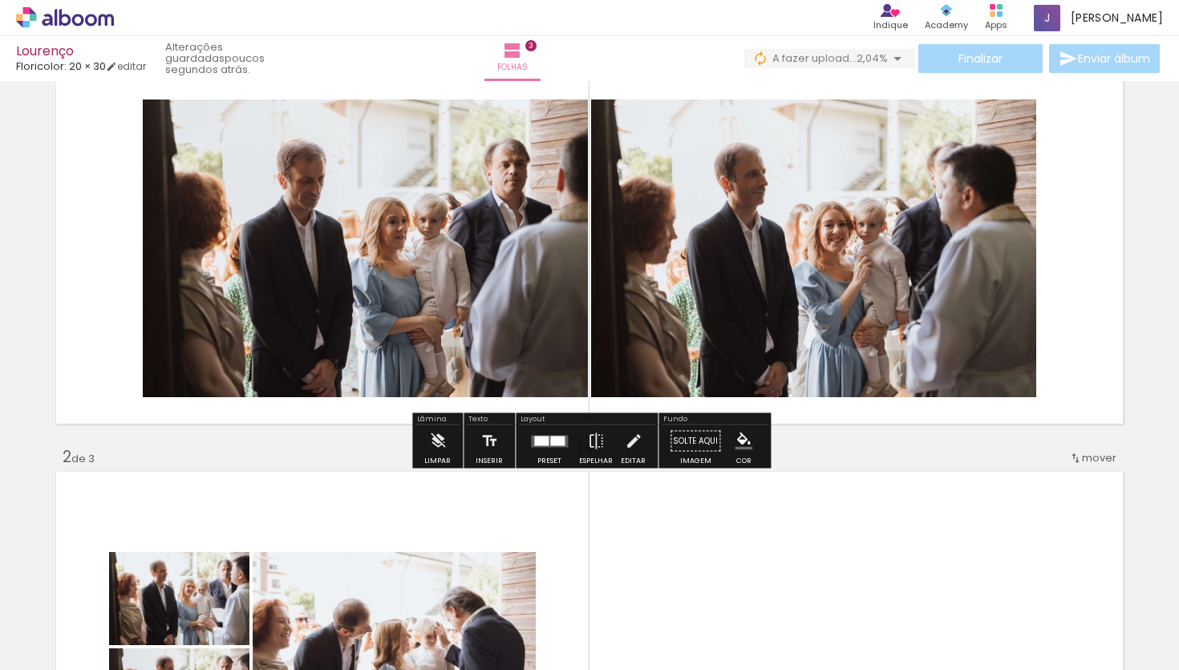
scroll to position [0, 0]
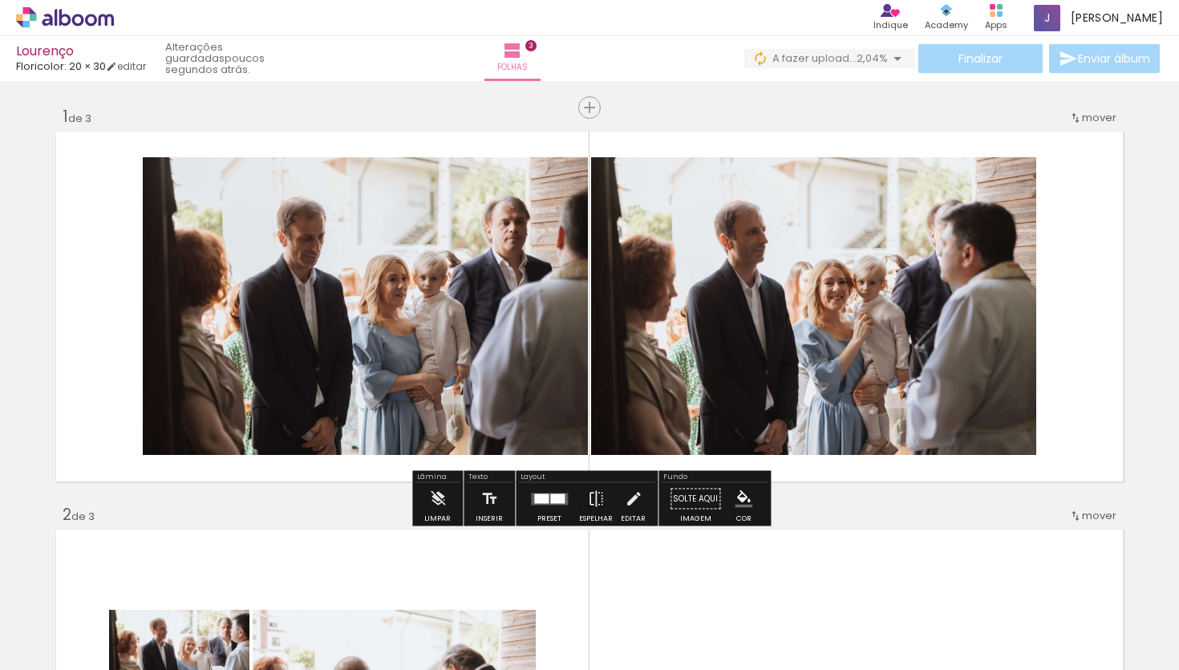
click at [541, 504] on quentale-layouter at bounding box center [549, 498] width 37 height 12
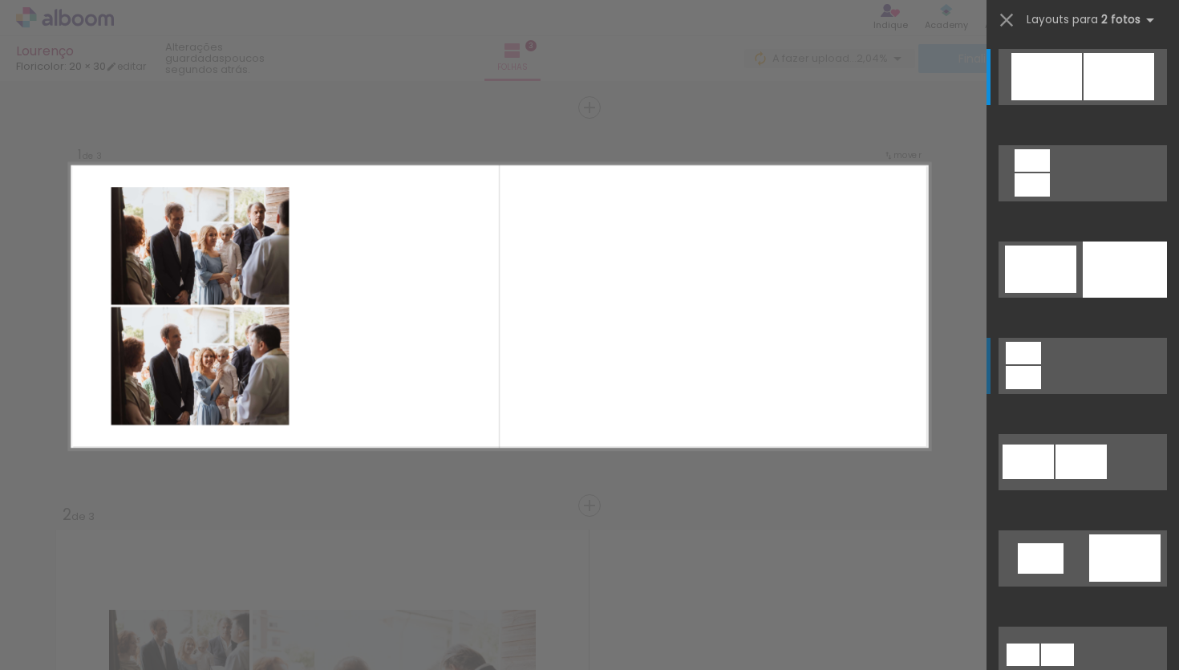
click at [1028, 362] on div at bounding box center [1023, 353] width 35 height 22
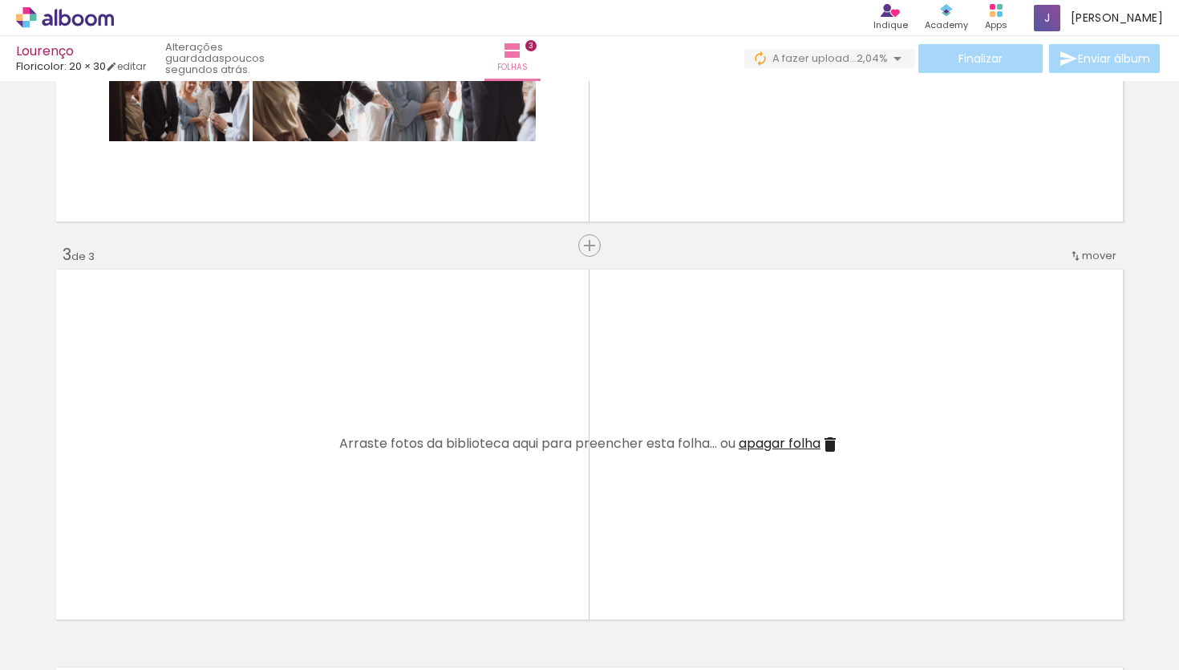
scroll to position [552, 0]
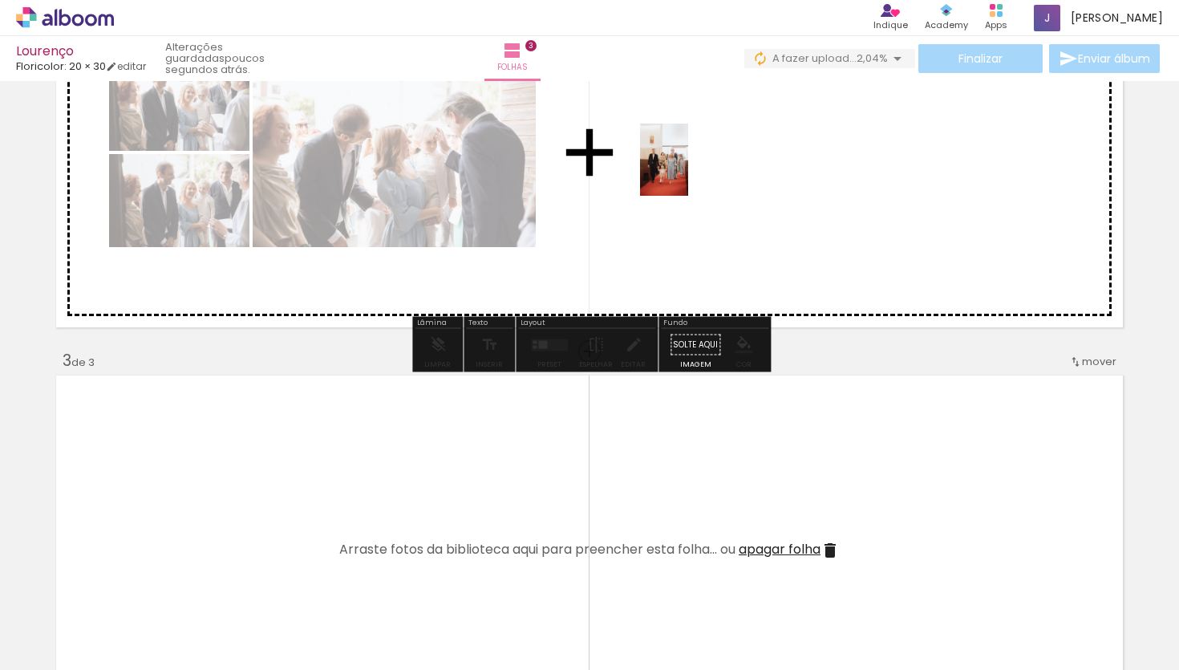
drag, startPoint x: 507, startPoint y: 621, endPoint x: 684, endPoint y: 175, distance: 479.8
click at [685, 175] on quentale-workspace at bounding box center [589, 335] width 1179 height 670
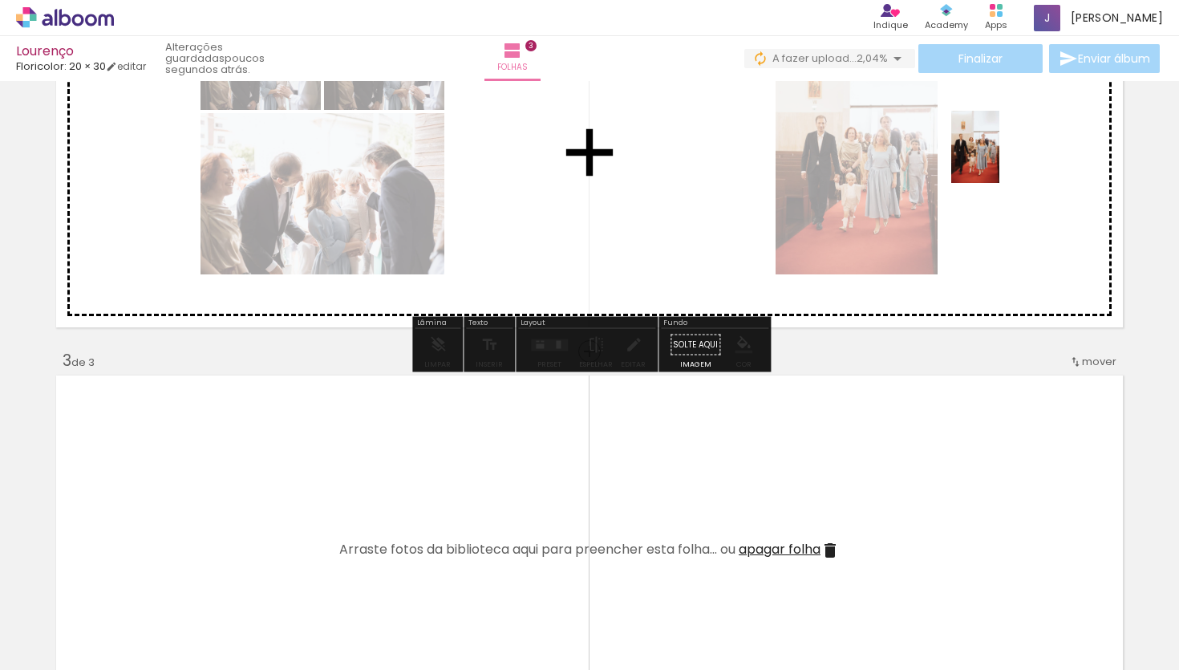
drag, startPoint x: 593, startPoint y: 619, endPoint x: 996, endPoint y: 163, distance: 608.4
click at [997, 163] on quentale-workspace at bounding box center [589, 335] width 1179 height 670
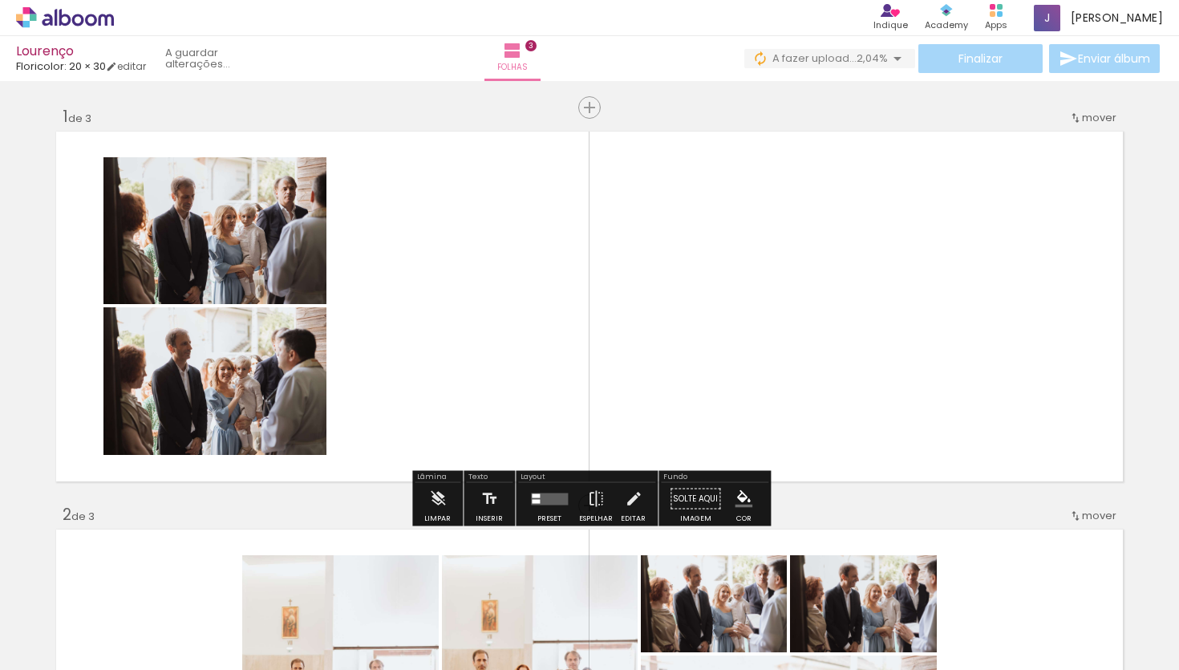
scroll to position [5, 0]
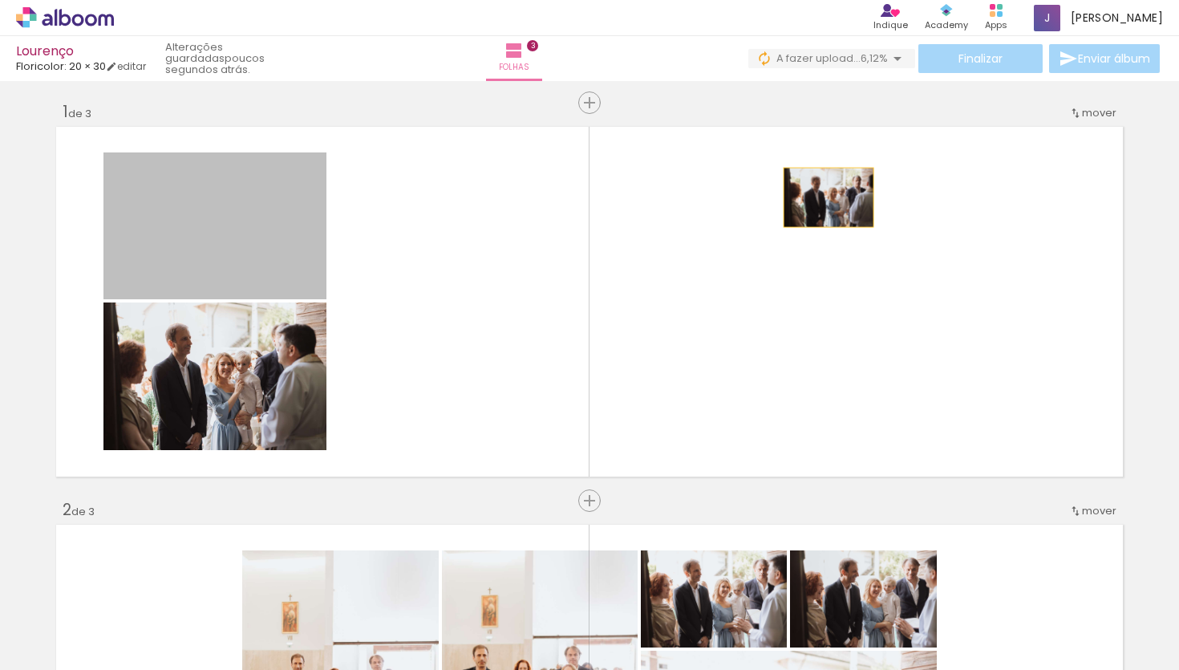
drag, startPoint x: 271, startPoint y: 234, endPoint x: 821, endPoint y: 198, distance: 551.2
click at [824, 198] on quentale-layouter at bounding box center [589, 302] width 1074 height 358
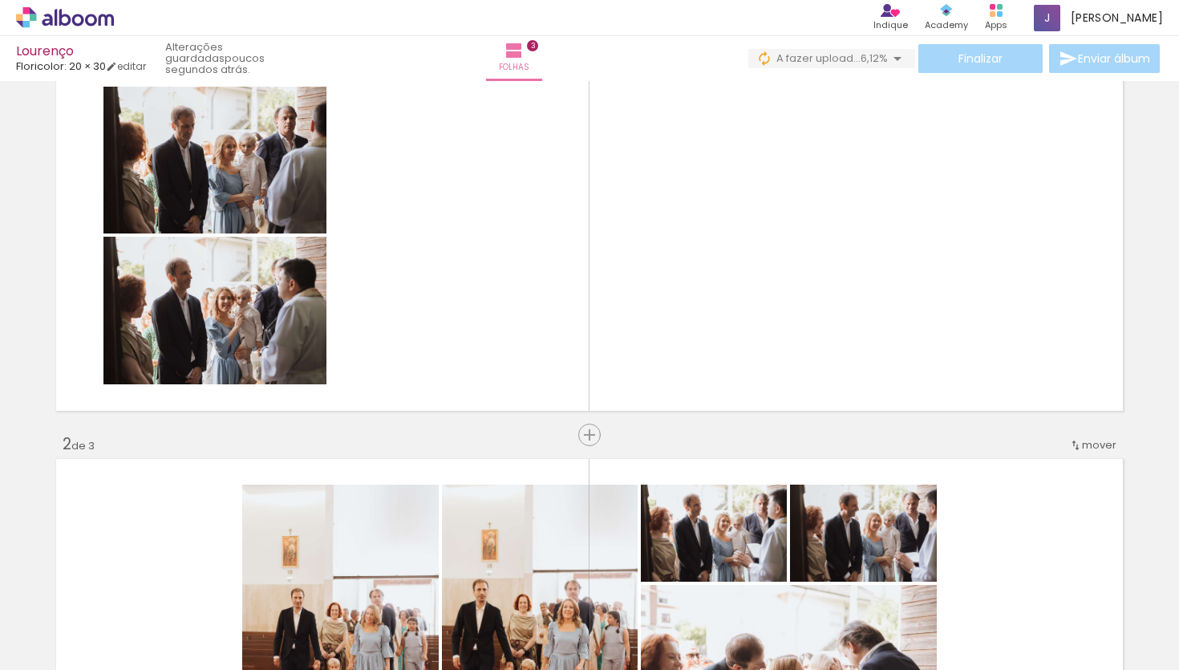
scroll to position [0, 0]
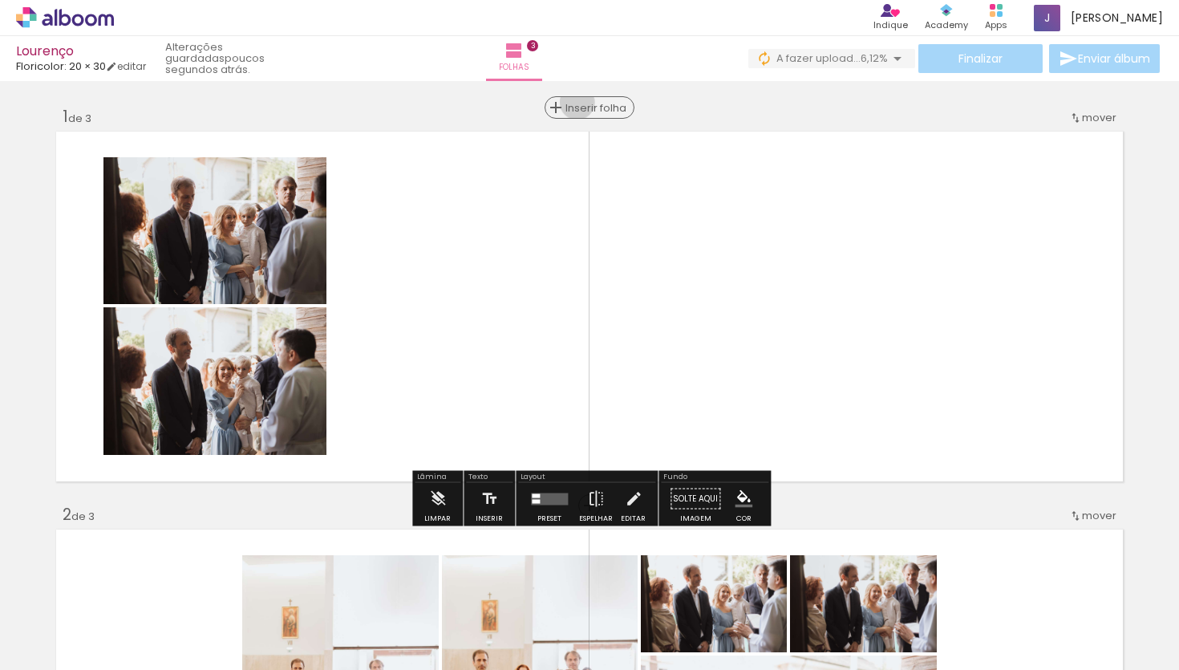
click at [587, 103] on span "Inserir folha" at bounding box center [596, 108] width 63 height 10
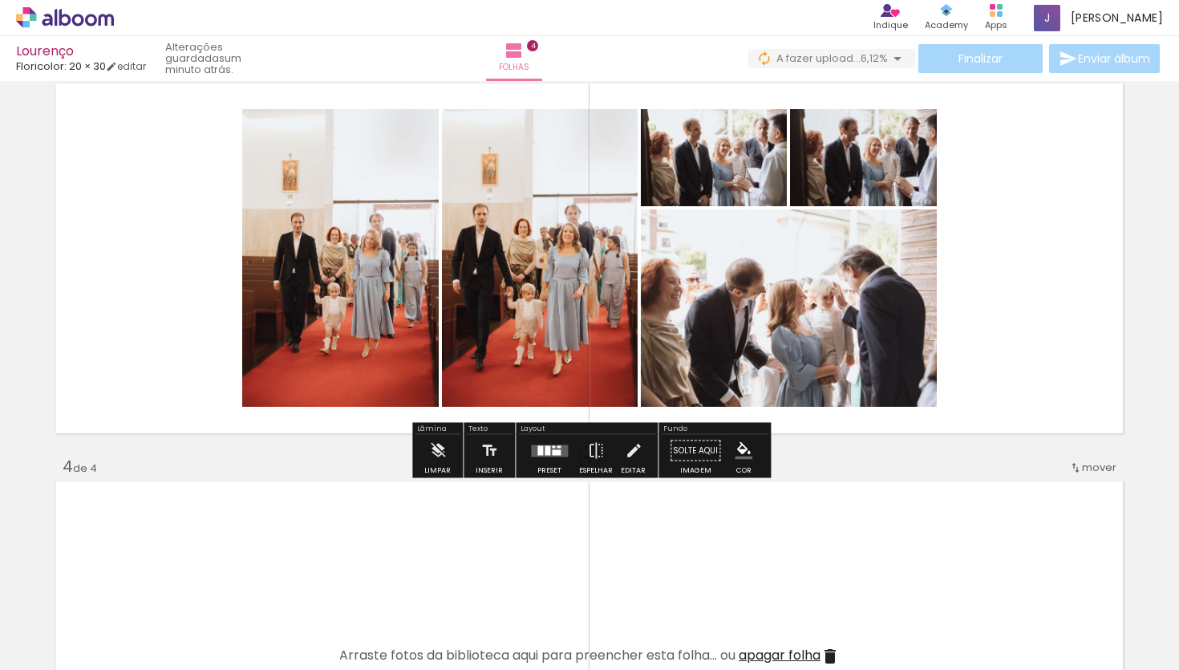
scroll to position [844, 0]
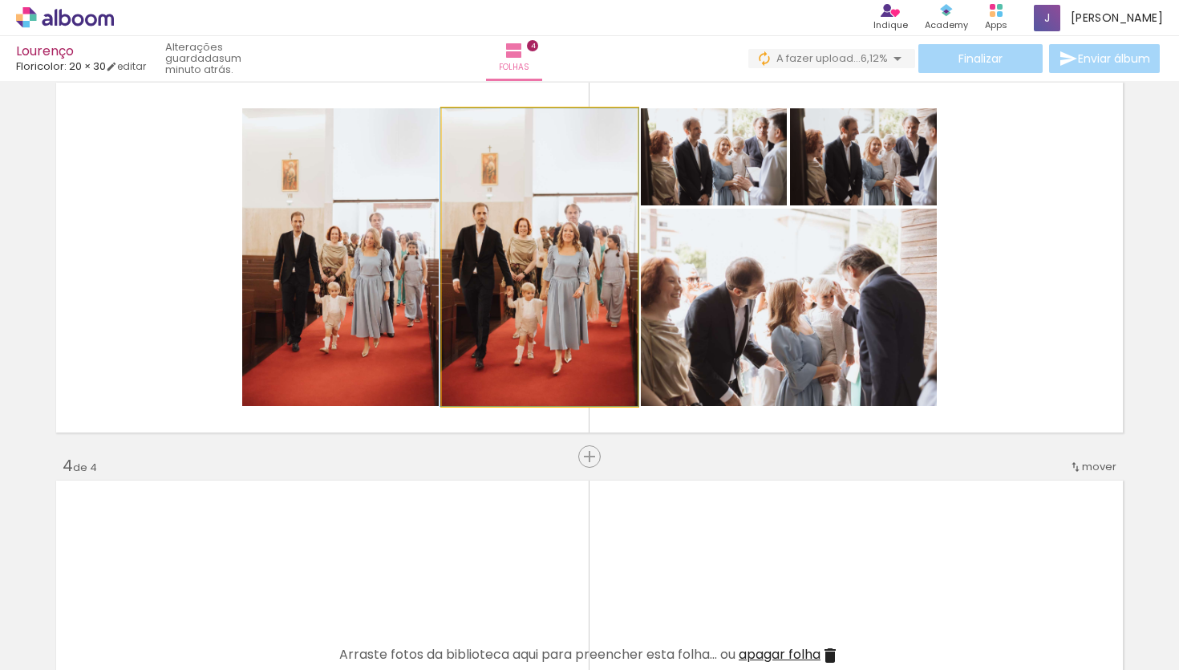
click at [602, 242] on quentale-photo at bounding box center [540, 256] width 196 height 297
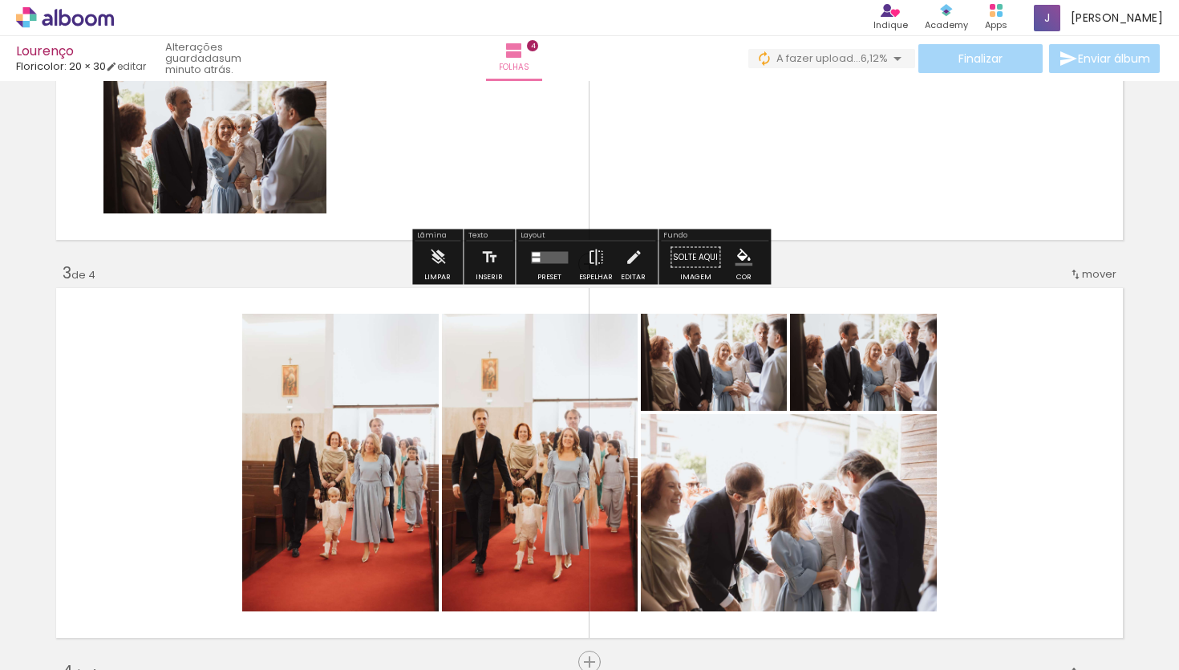
scroll to position [629, 0]
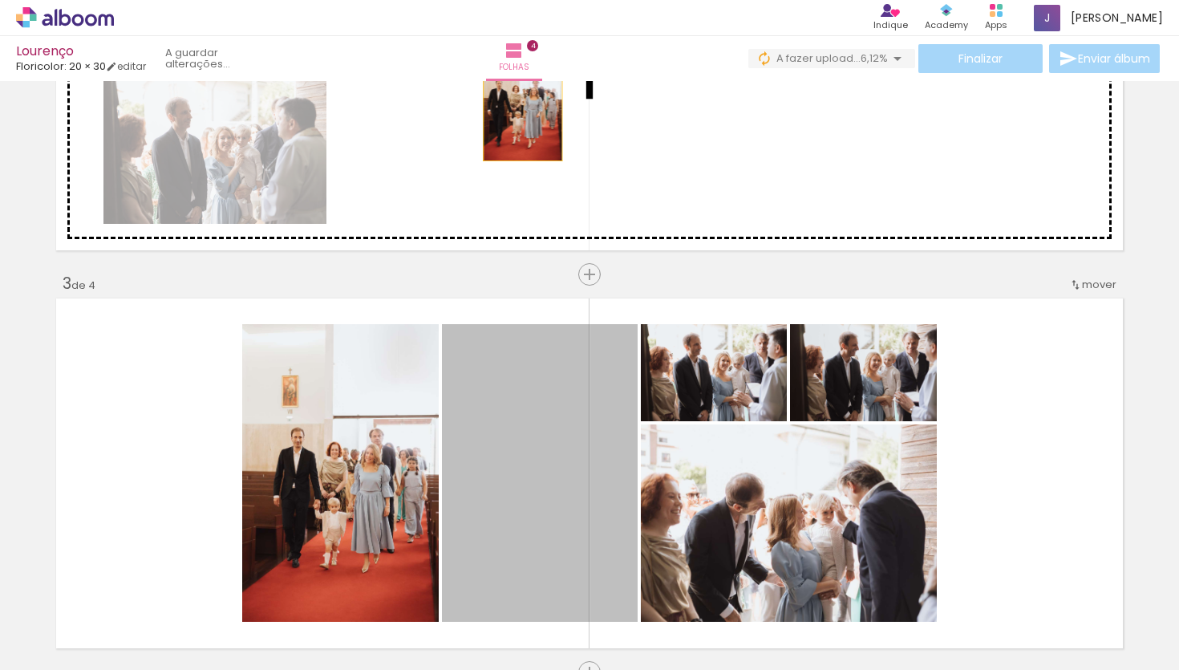
drag, startPoint x: 573, startPoint y: 483, endPoint x: 521, endPoint y: 109, distance: 377.3
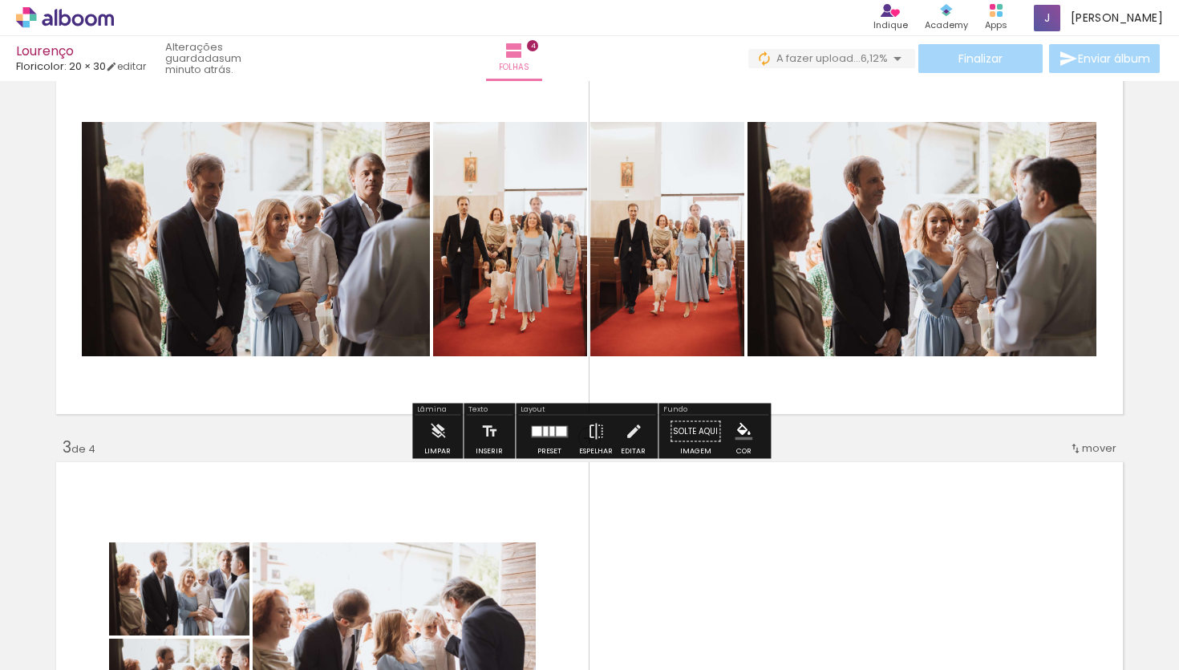
scroll to position [561, 0]
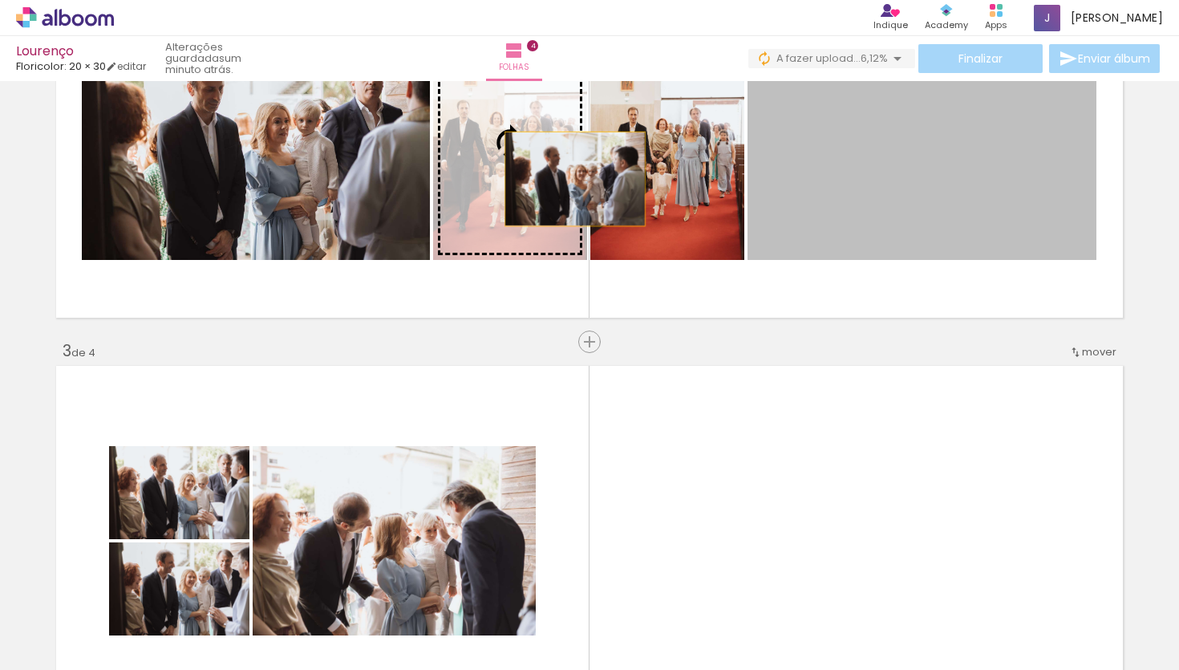
drag, startPoint x: 892, startPoint y: 171, endPoint x: 573, endPoint y: 176, distance: 319.2
click at [0, 0] on slot at bounding box center [0, 0] width 0 height 0
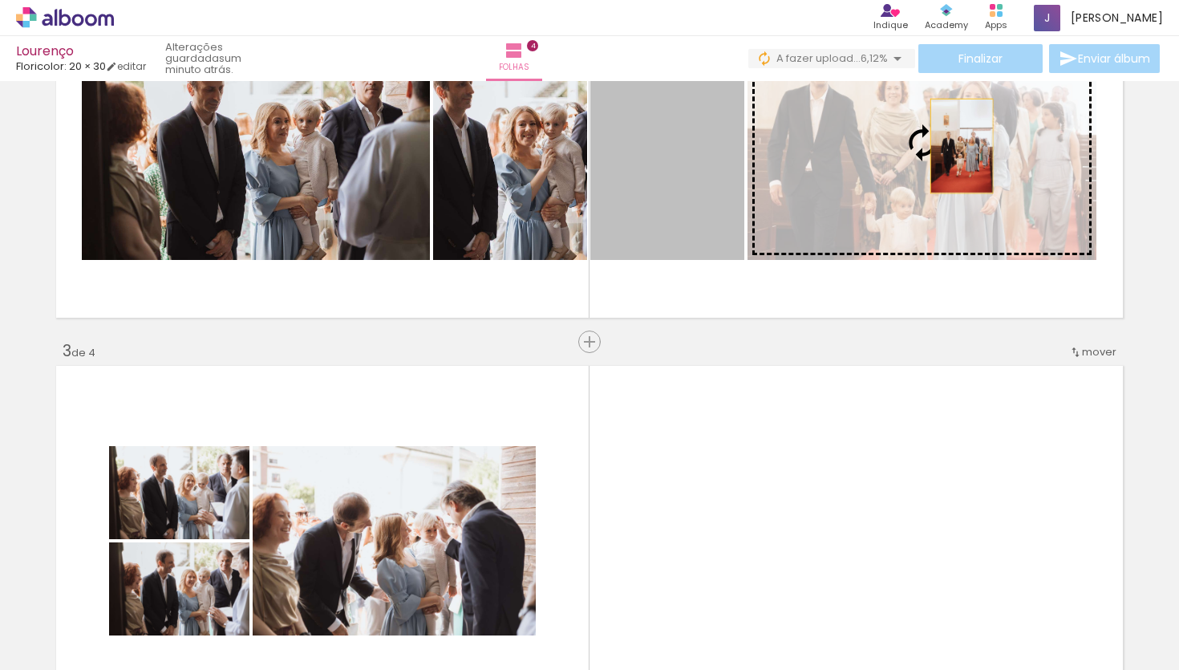
drag, startPoint x: 653, startPoint y: 169, endPoint x: 957, endPoint y: 146, distance: 305.6
click at [0, 0] on slot at bounding box center [0, 0] width 0 height 0
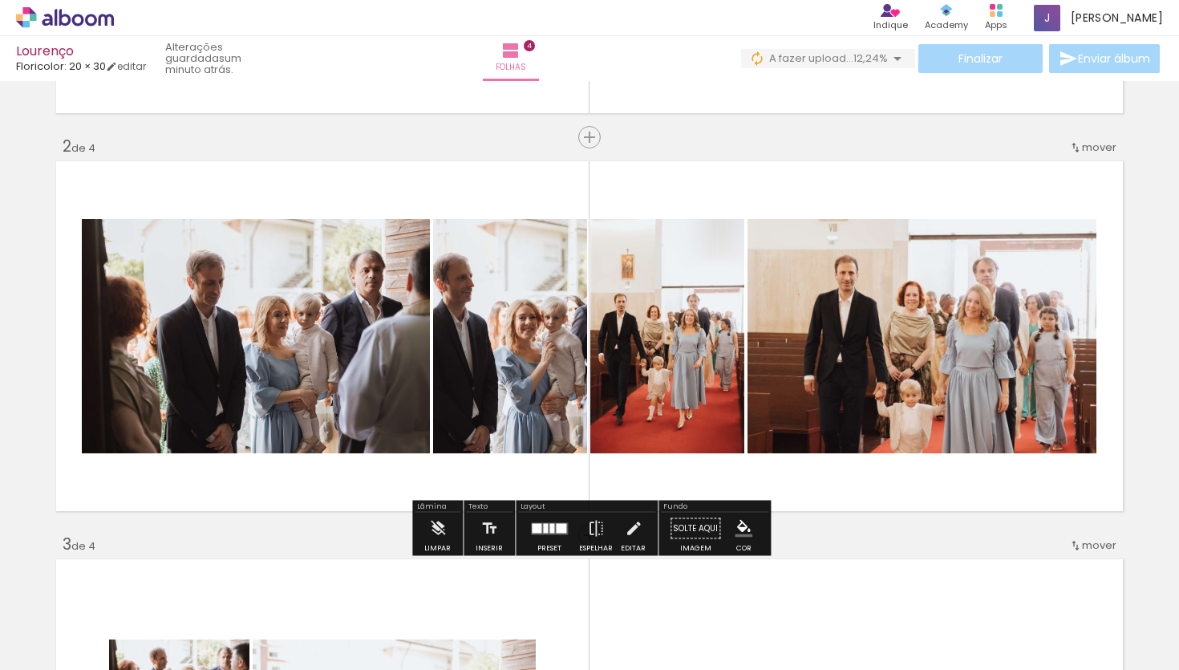
scroll to position [374, 0]
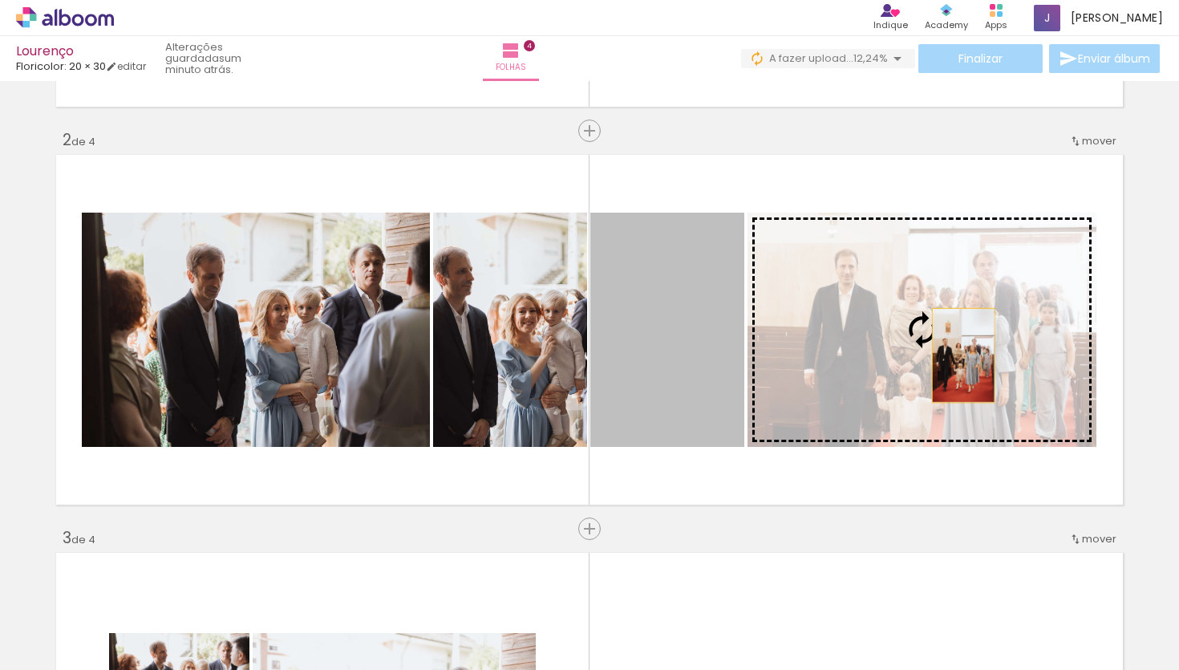
drag, startPoint x: 707, startPoint y: 373, endPoint x: 965, endPoint y: 355, distance: 258.8
click at [0, 0] on slot at bounding box center [0, 0] width 0 height 0
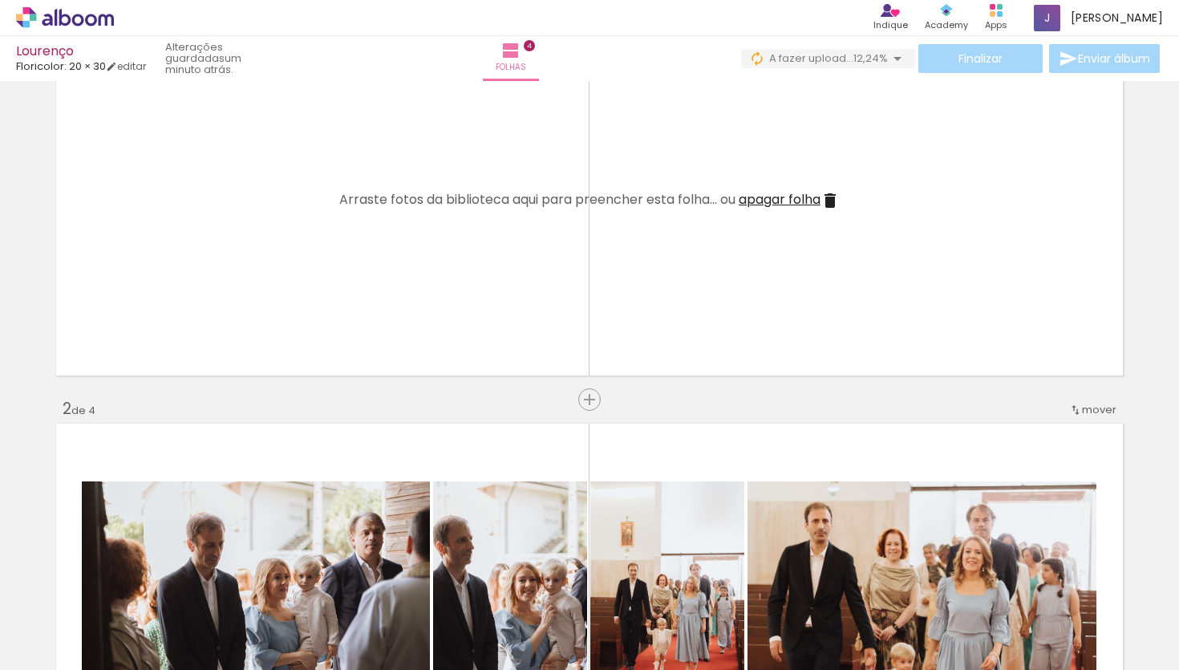
scroll to position [48, 0]
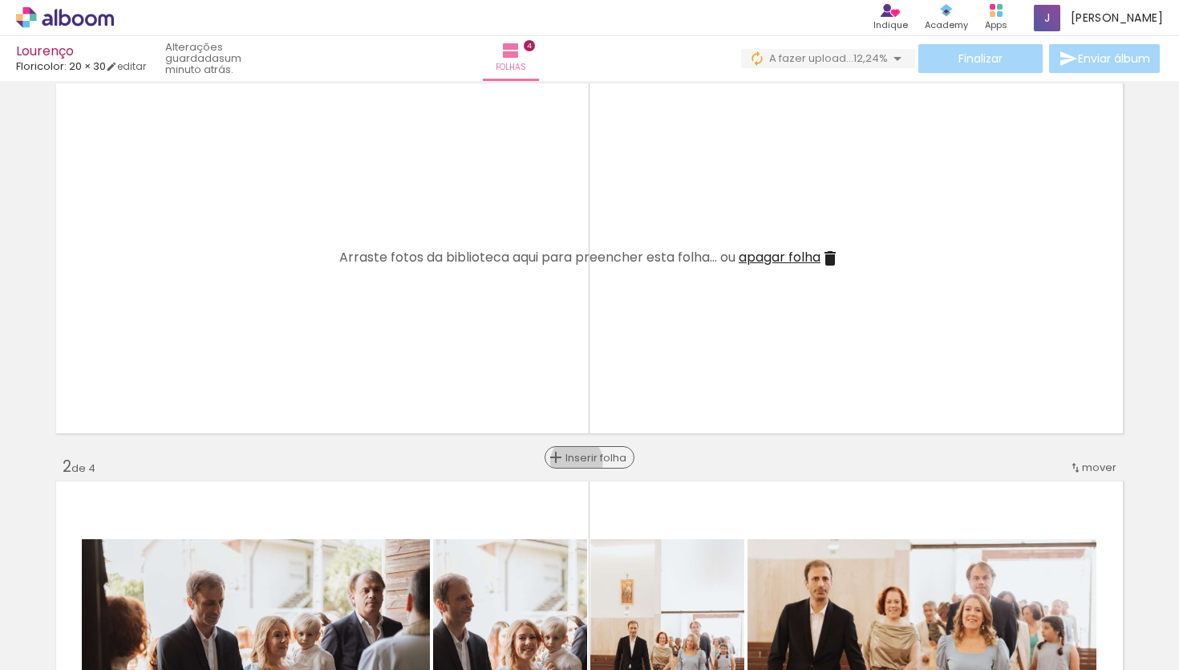
click at [591, 461] on span "Inserir folha" at bounding box center [596, 457] width 63 height 10
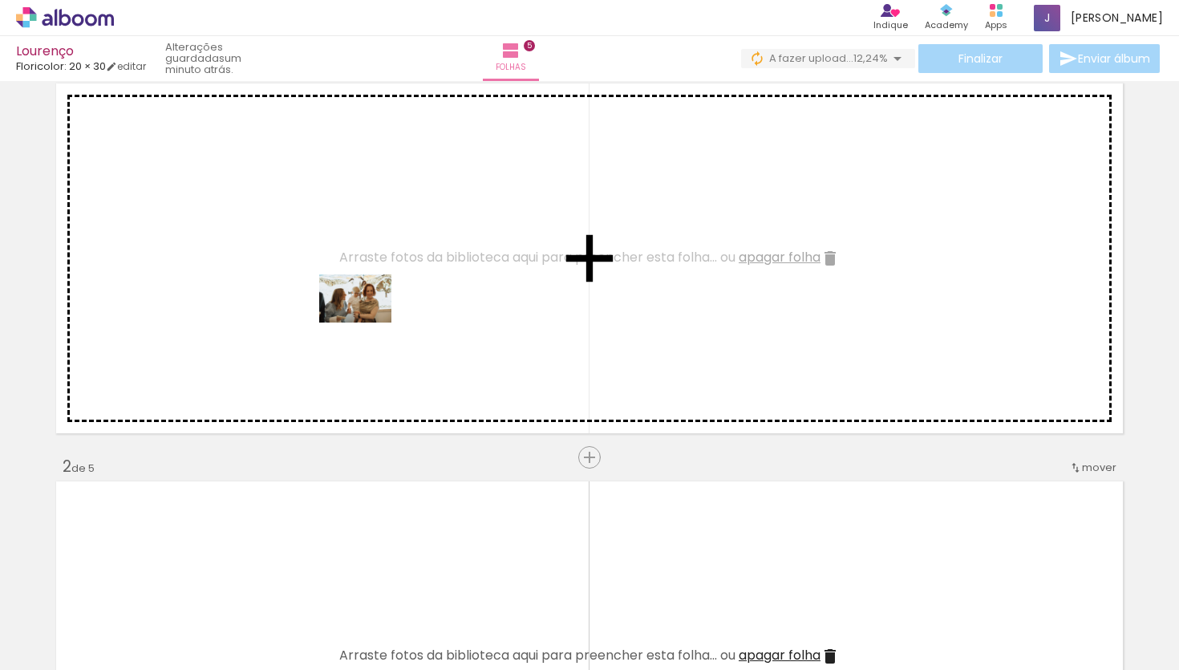
drag, startPoint x: 792, startPoint y: 633, endPoint x: 360, endPoint y: 309, distance: 540.6
click at [360, 309] on quentale-workspace at bounding box center [589, 335] width 1179 height 670
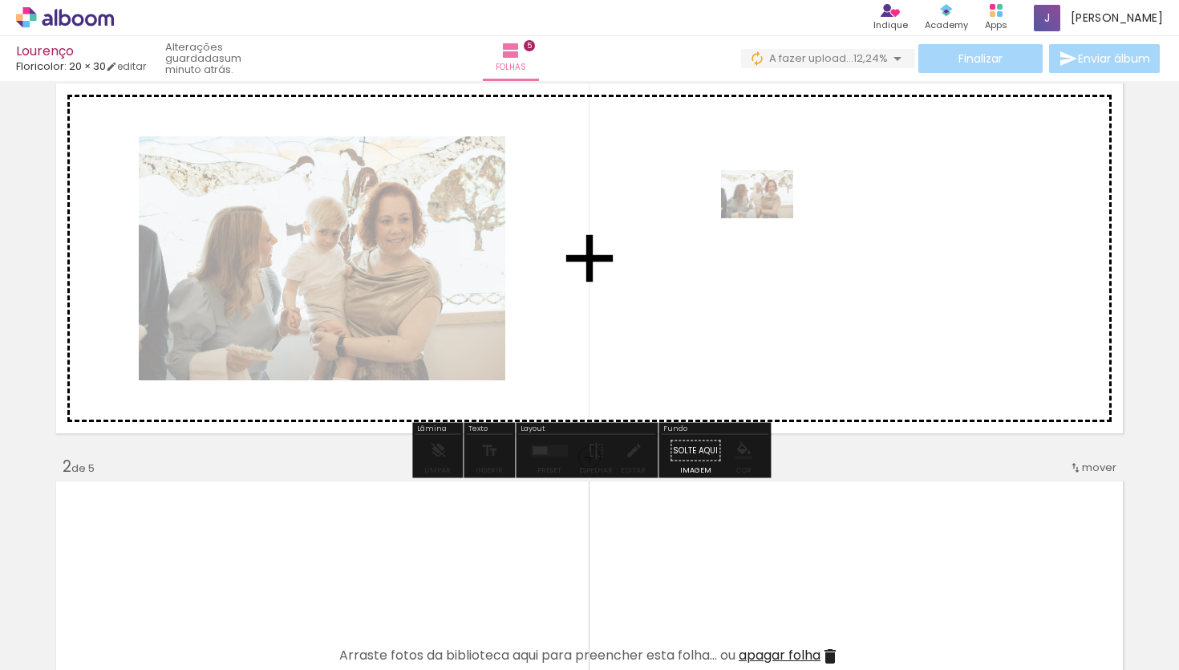
drag, startPoint x: 785, startPoint y: 638, endPoint x: 767, endPoint y: 221, distance: 417.3
click at [767, 221] on quentale-workspace at bounding box center [589, 335] width 1179 height 670
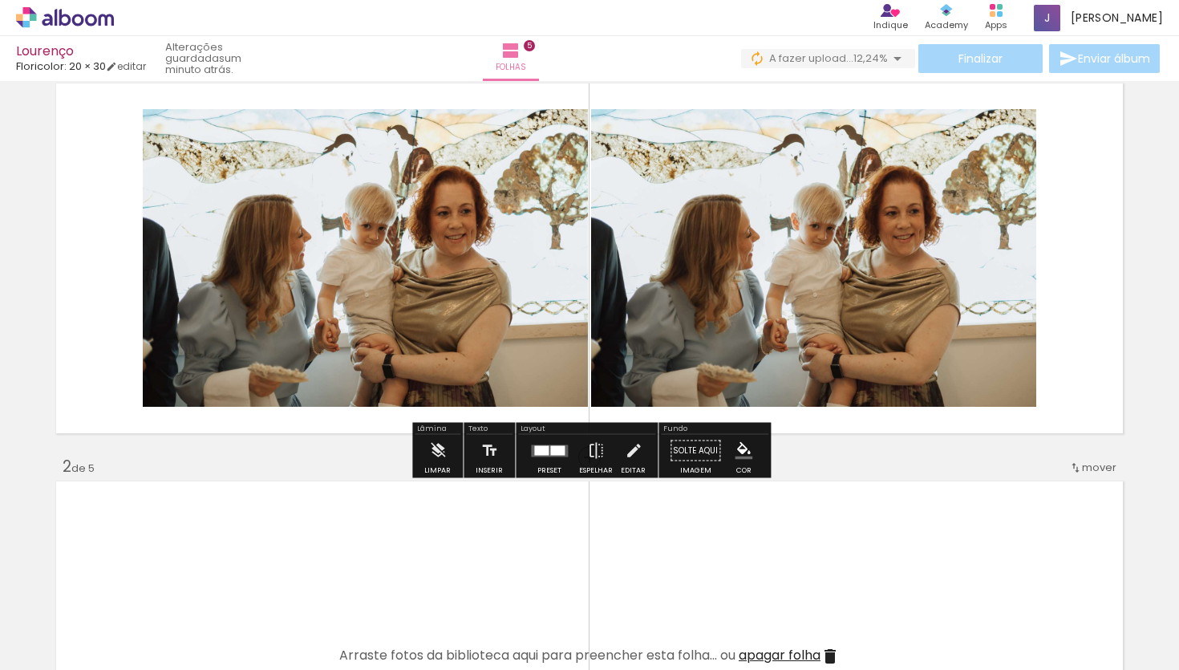
scroll to position [0, 0]
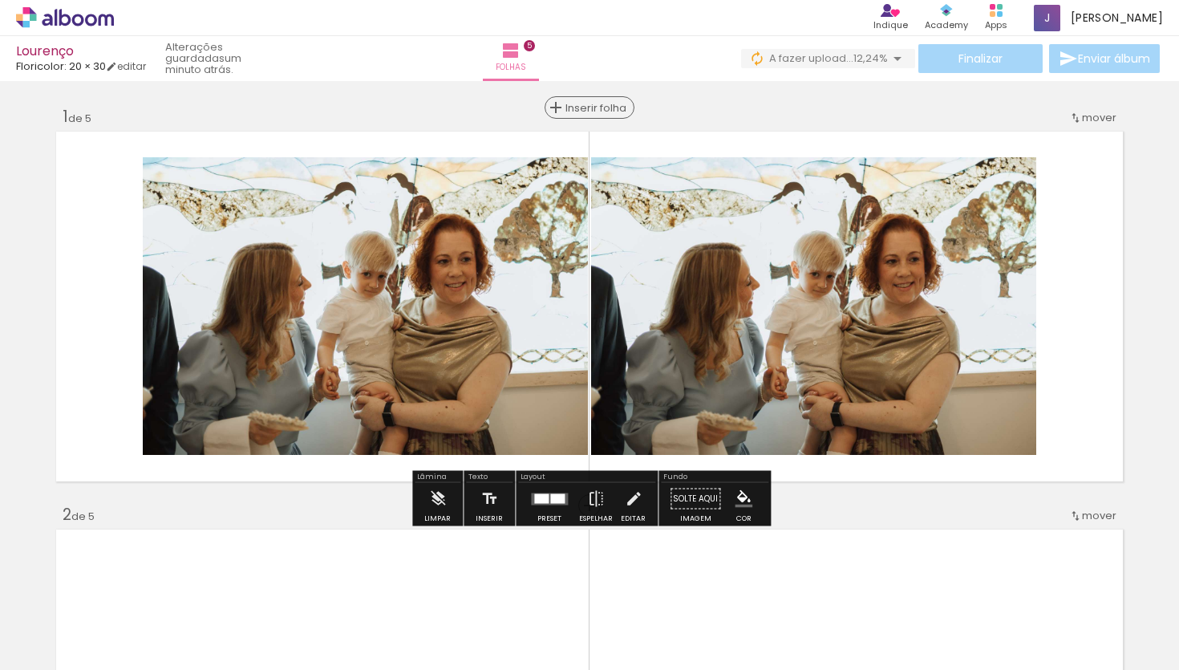
click at [589, 112] on span "Inserir folha" at bounding box center [596, 108] width 63 height 10
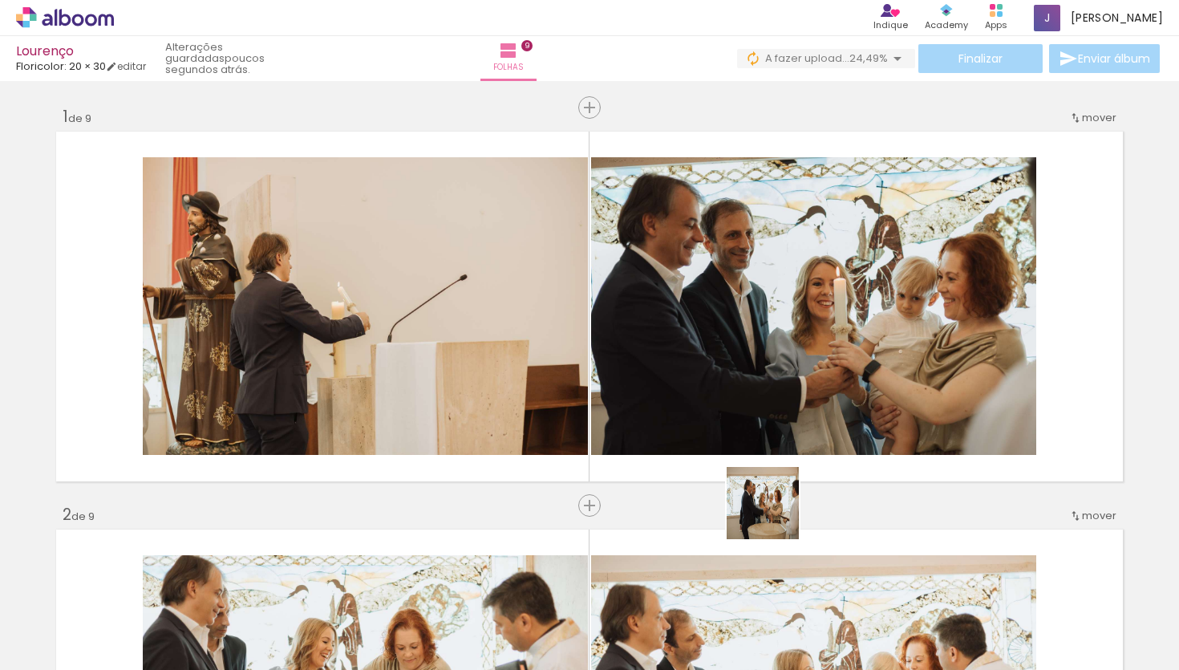
scroll to position [0, 662]
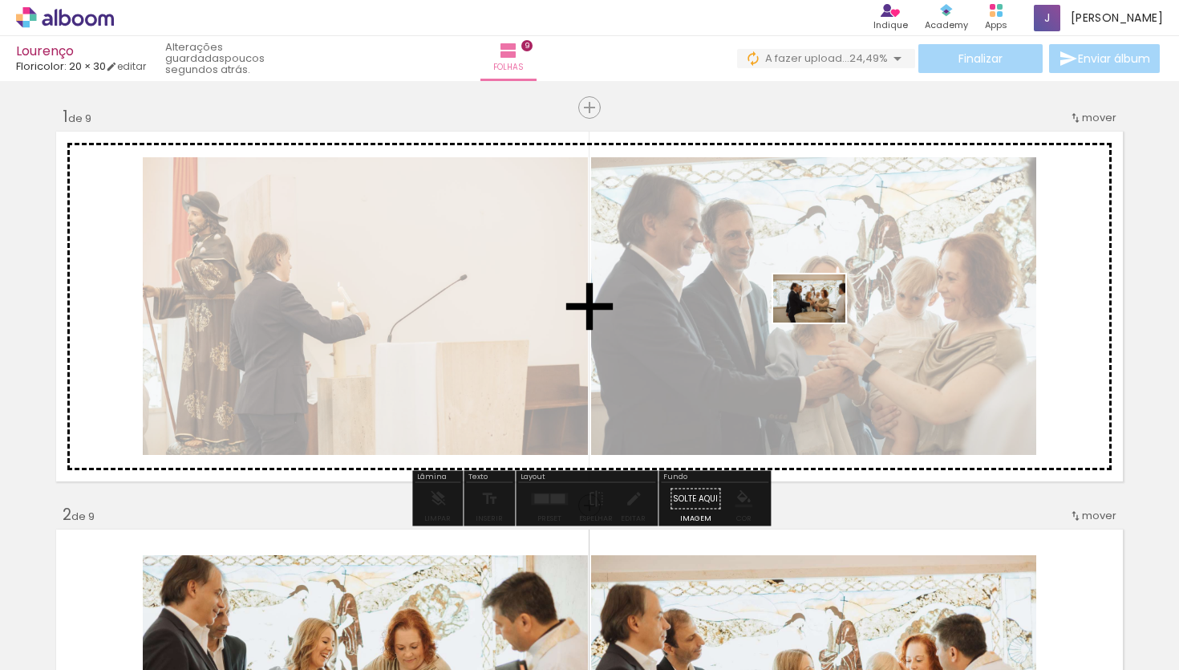
click at [819, 322] on quentale-workspace at bounding box center [589, 335] width 1179 height 670
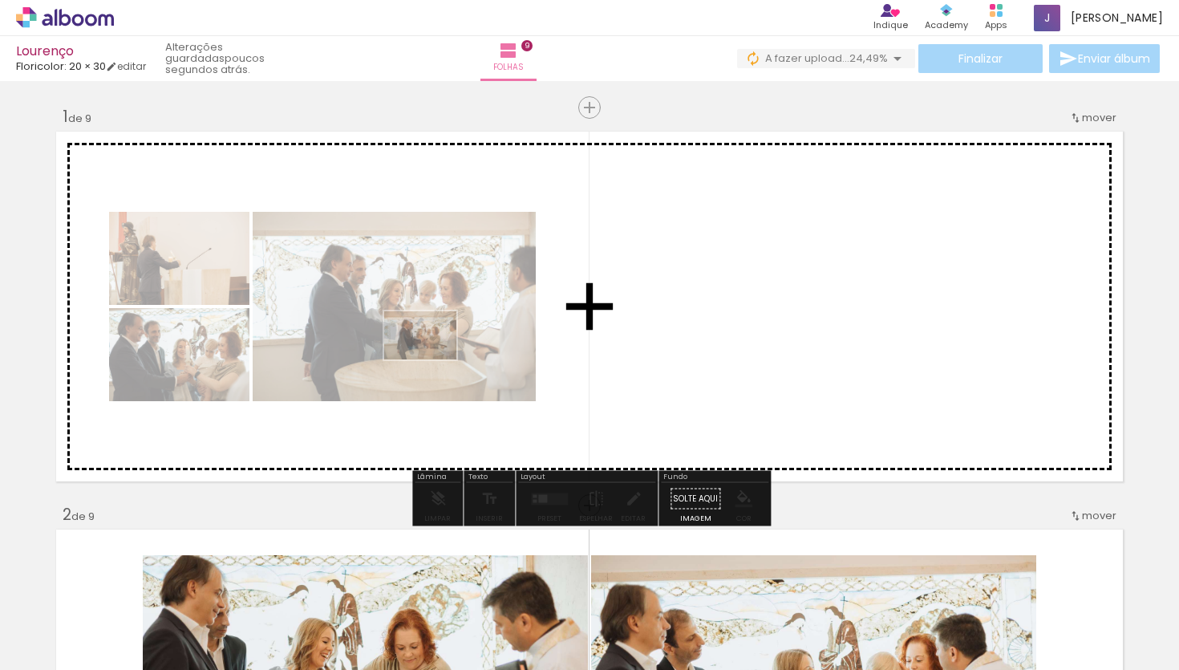
drag, startPoint x: 791, startPoint y: 623, endPoint x: 413, endPoint y: 338, distance: 472.9
click at [413, 338] on quentale-workspace at bounding box center [589, 335] width 1179 height 670
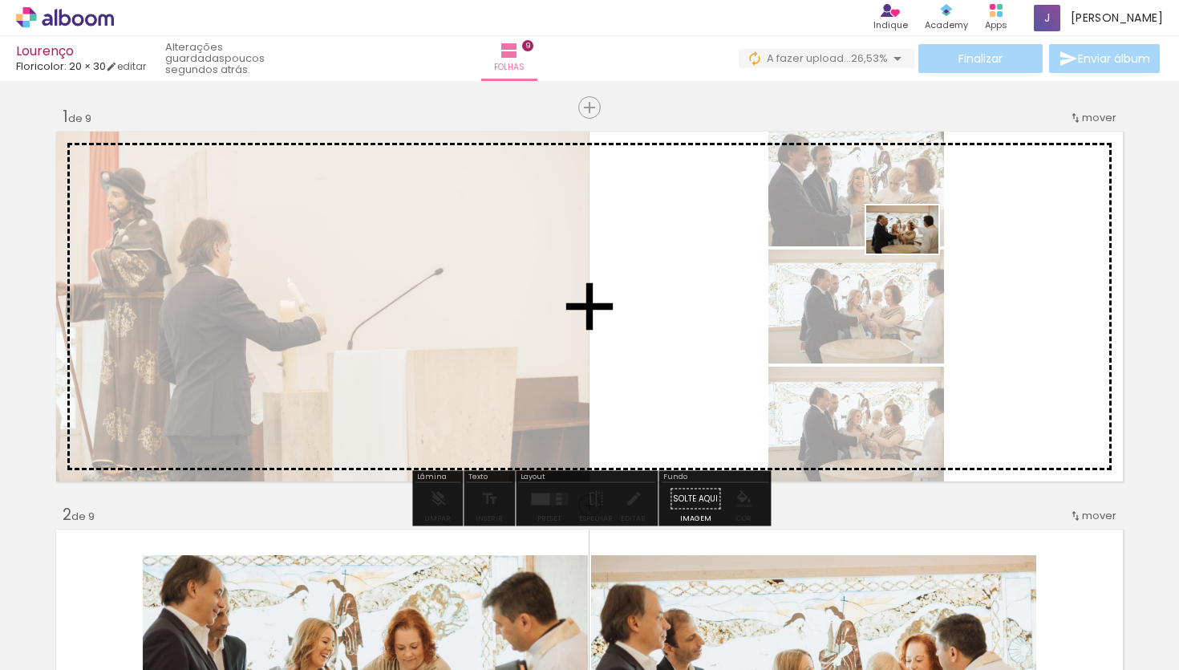
drag, startPoint x: 853, startPoint y: 629, endPoint x: 912, endPoint y: 256, distance: 378.2
click at [913, 256] on quentale-workspace at bounding box center [589, 335] width 1179 height 670
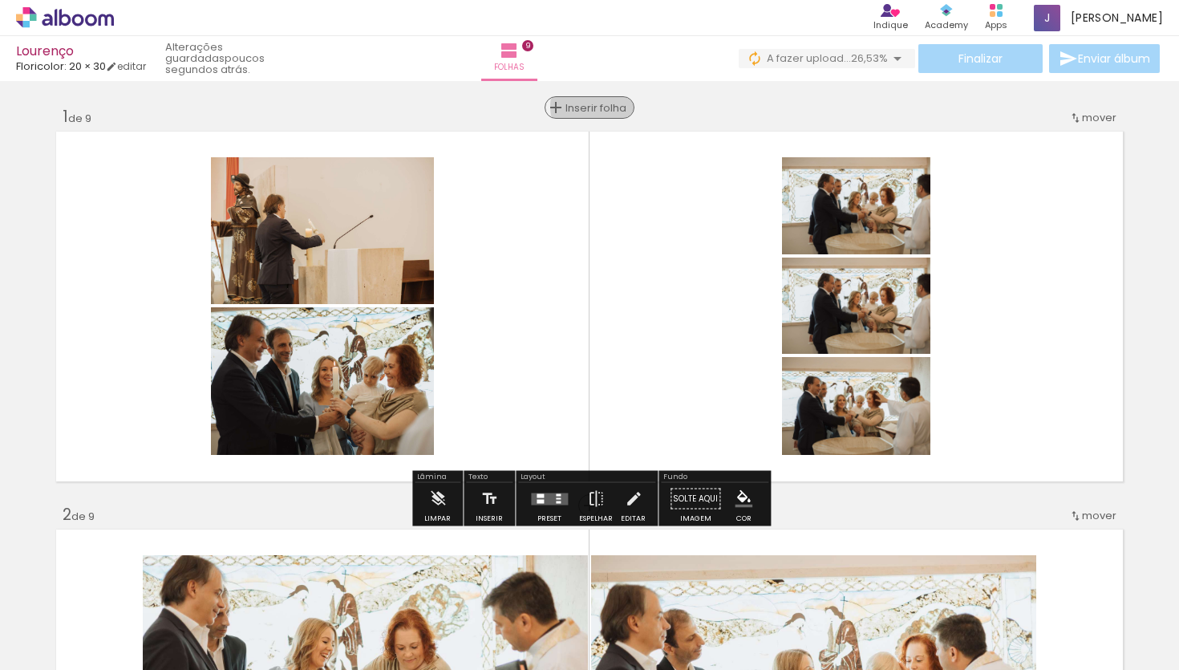
click at [593, 107] on span "Inserir folha" at bounding box center [596, 108] width 63 height 10
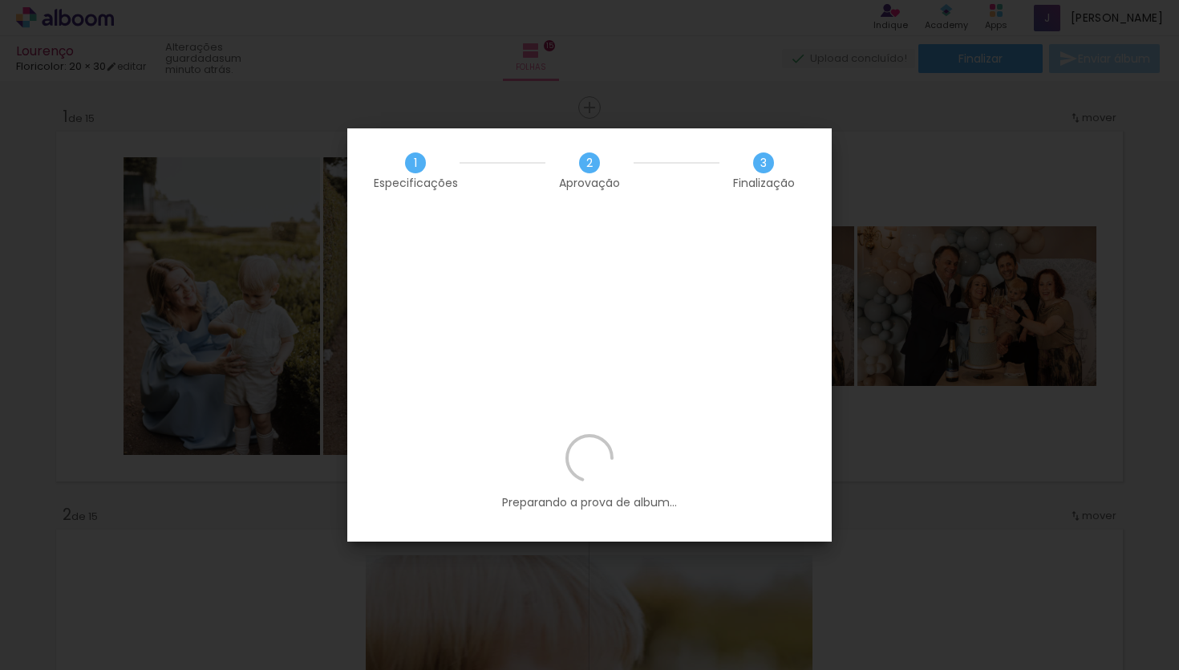
scroll to position [0, 3358]
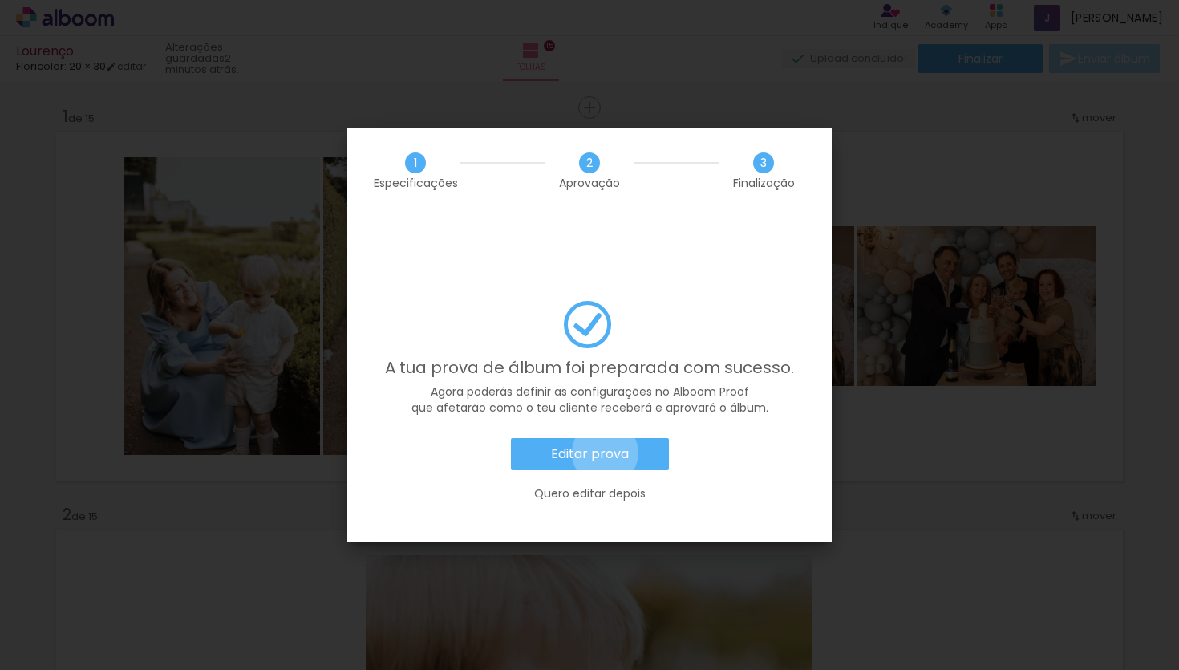
click at [0, 0] on slot "Editar prova" at bounding box center [0, 0] width 0 height 0
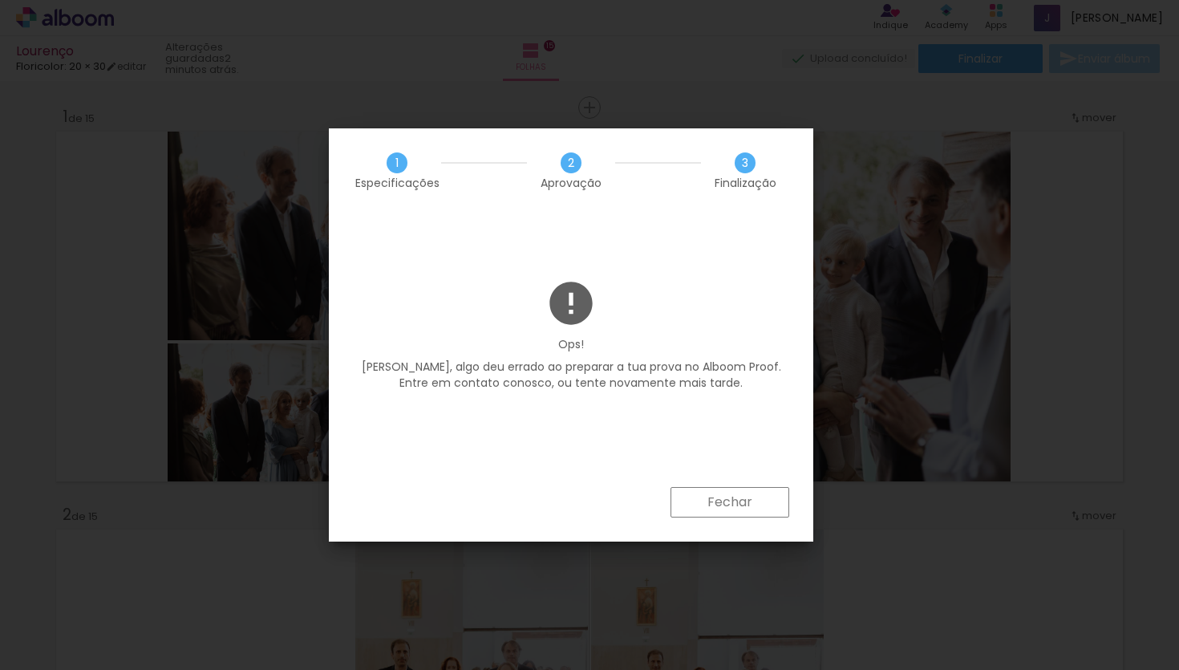
click at [0, 0] on slot "Fechar" at bounding box center [0, 0] width 0 height 0
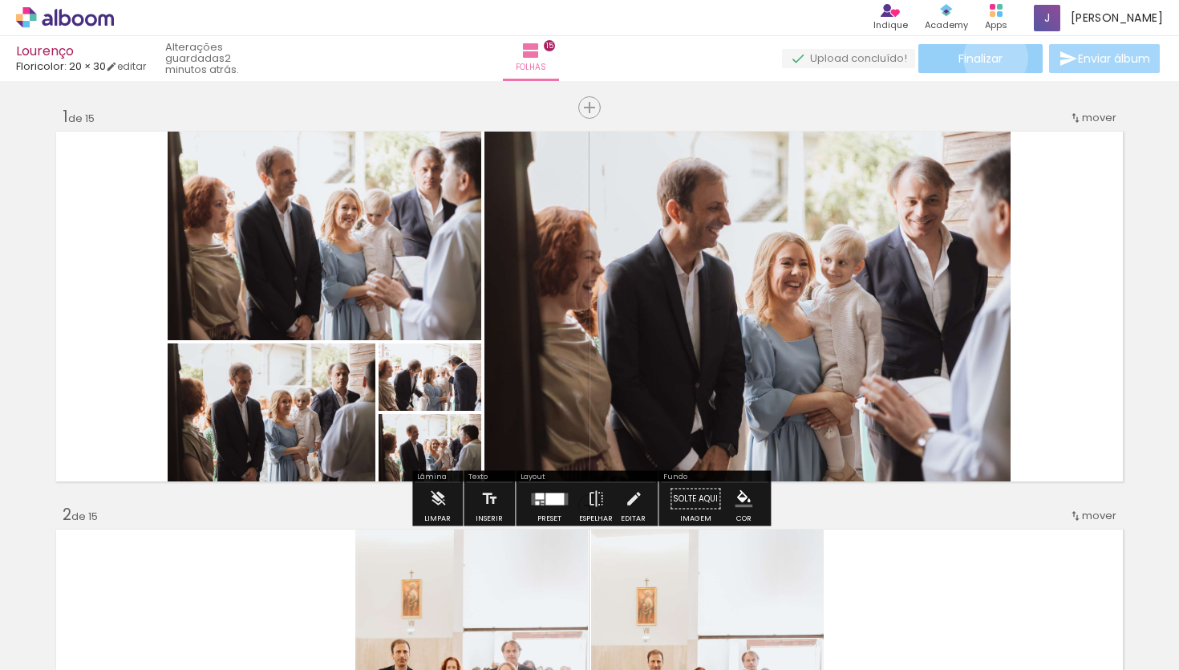
click at [989, 58] on span "Finalizar" at bounding box center [980, 58] width 44 height 11
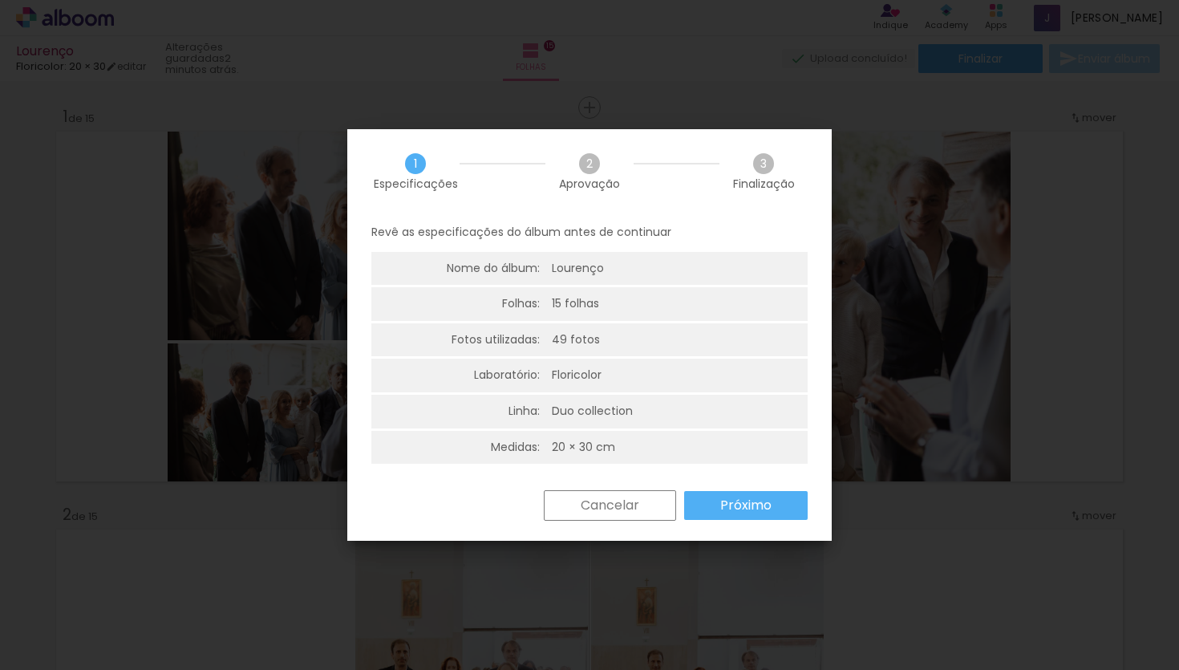
click at [0, 0] on slot "Próximo" at bounding box center [0, 0] width 0 height 0
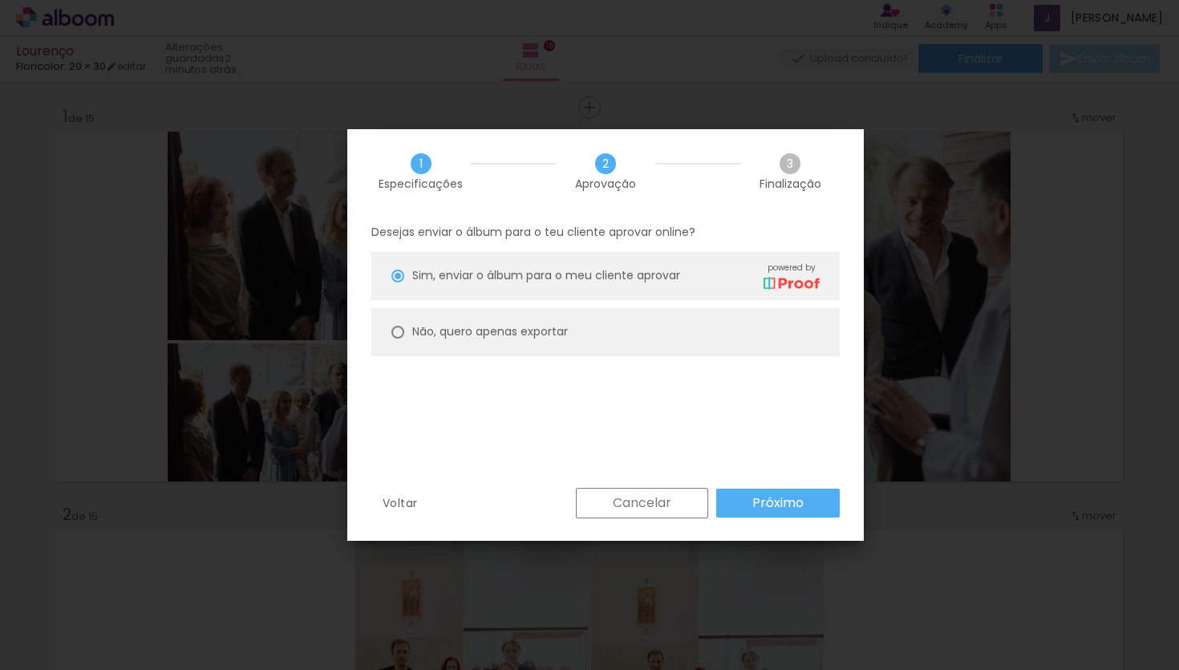
click at [0, 0] on slot "Próximo" at bounding box center [0, 0] width 0 height 0
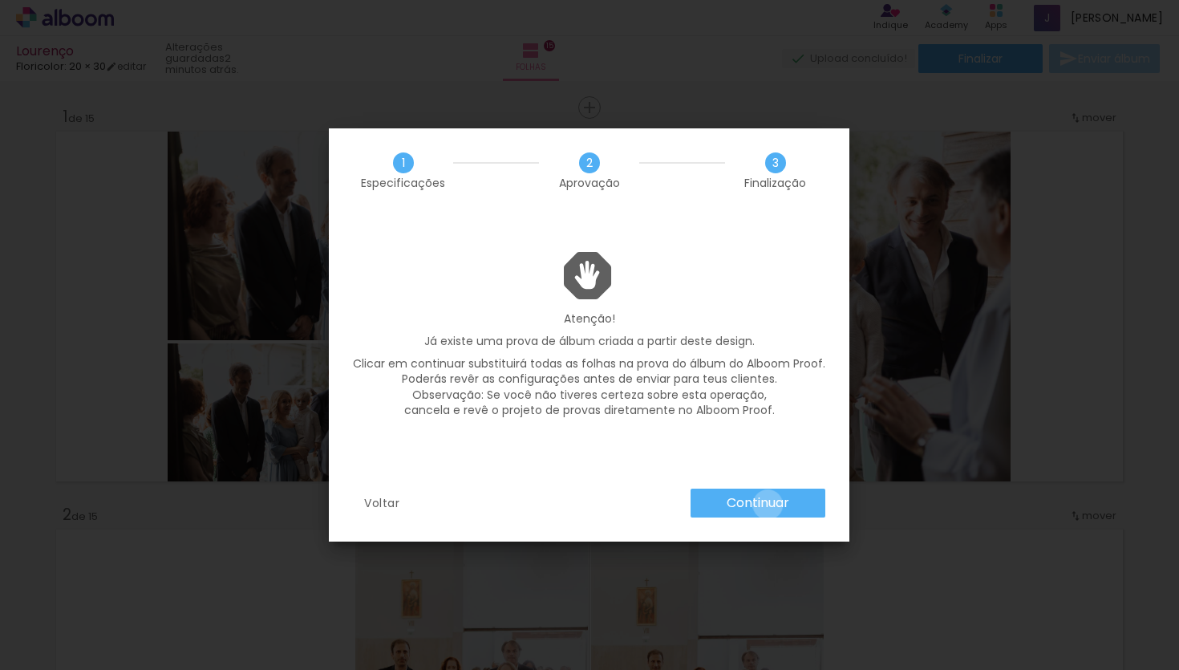
click at [0, 0] on slot "Continuar" at bounding box center [0, 0] width 0 height 0
